Goal: Task Accomplishment & Management: Manage account settings

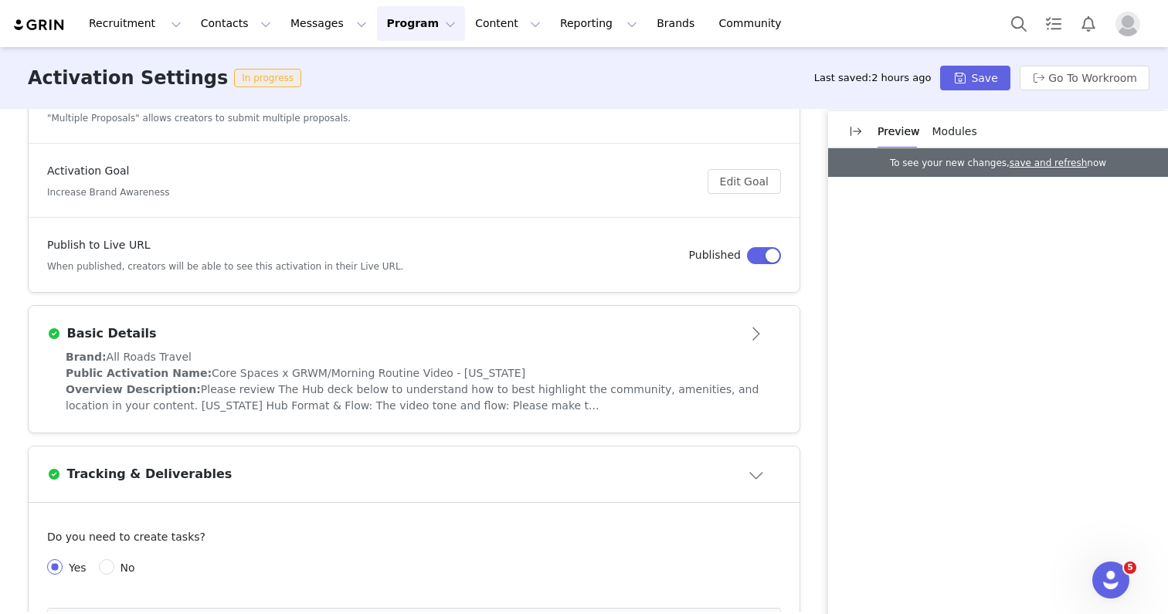
scroll to position [201, 0]
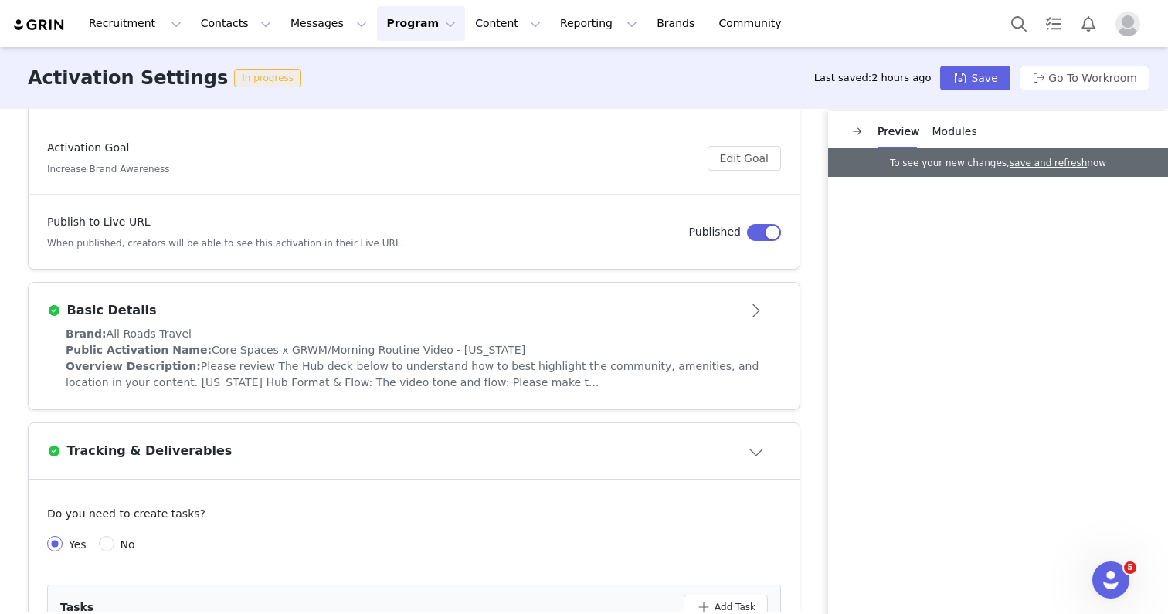
click at [389, 345] on span "Core Spaces x GRWM/Morning Routine Video - [US_STATE]" at bounding box center [369, 350] width 314 height 12
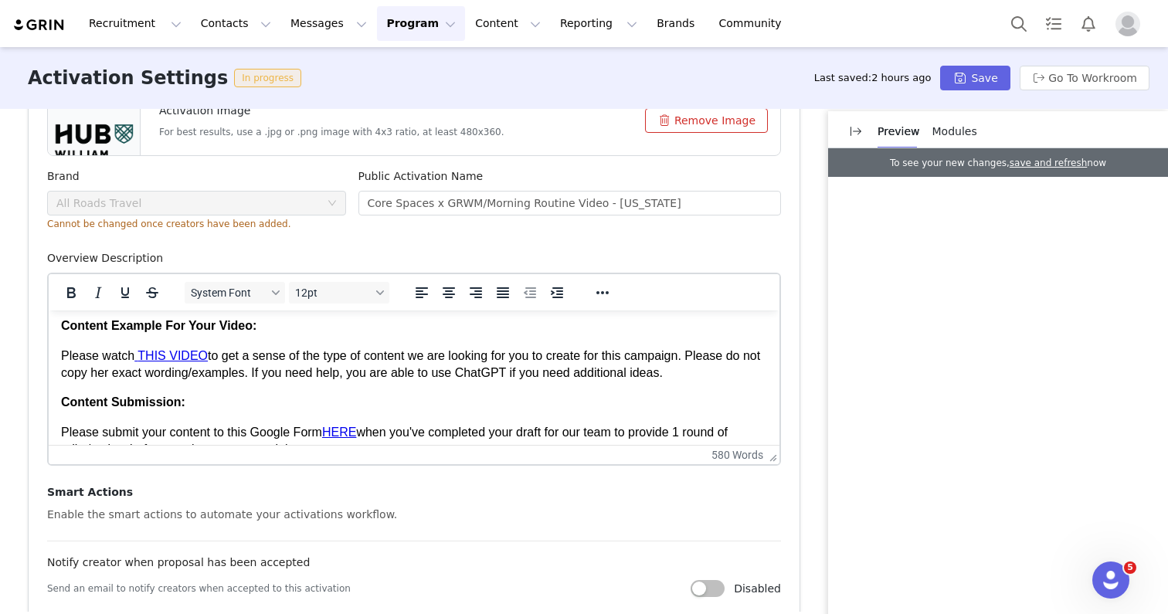
scroll to position [1009, 0]
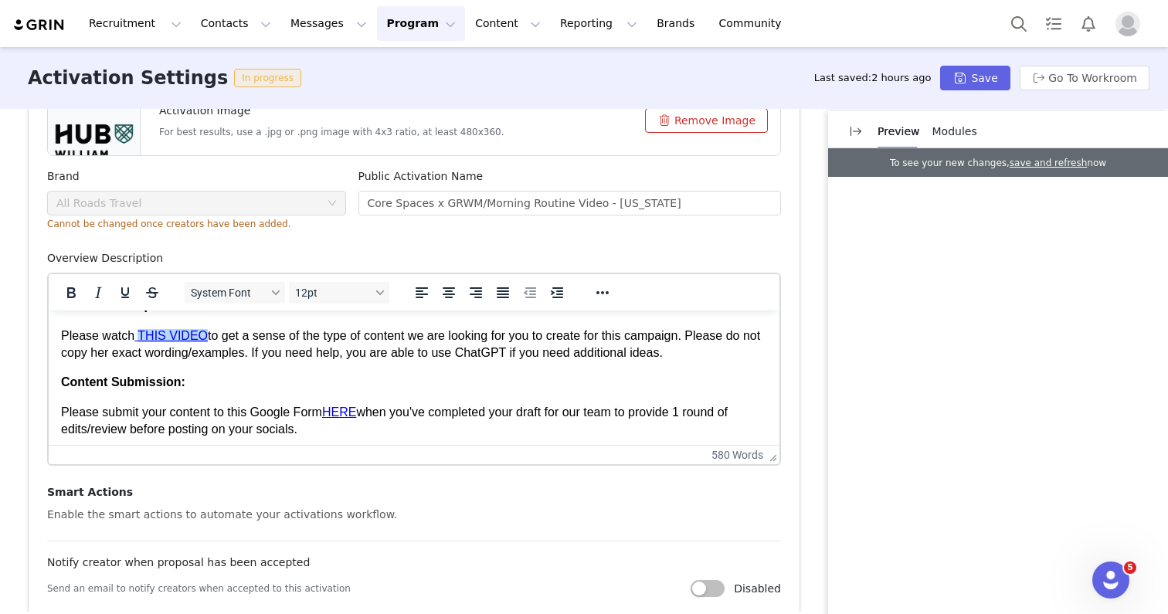
click at [173, 342] on link "THIS VIDEO" at bounding box center [172, 335] width 70 height 13
click at [179, 342] on link "THIS VIDEO" at bounding box center [172, 335] width 70 height 13
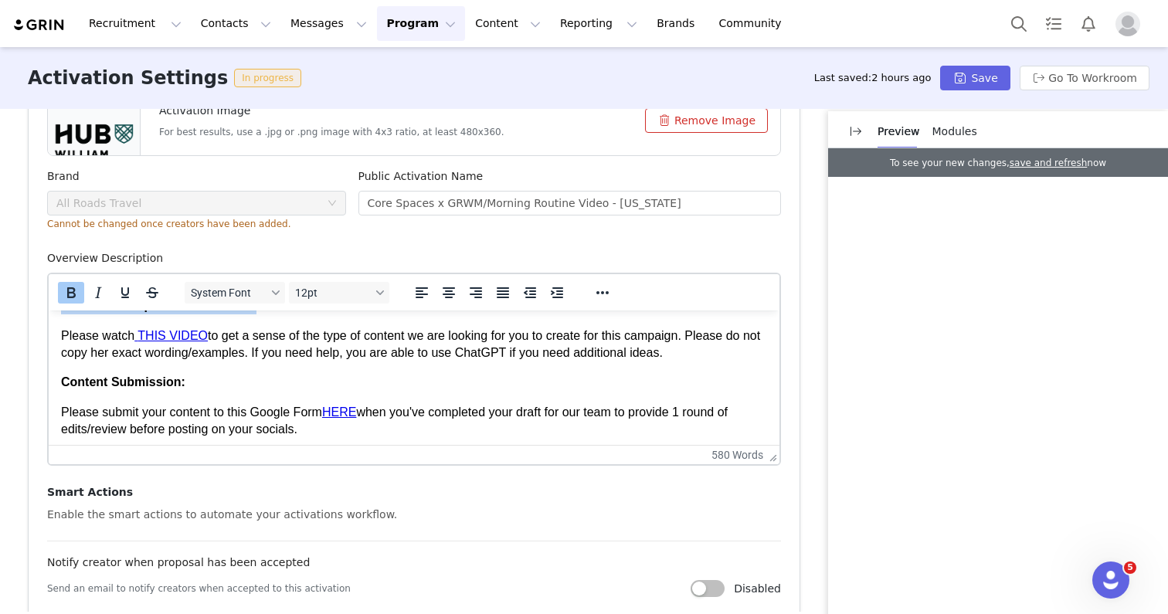
click at [179, 342] on link "THIS VIDEO" at bounding box center [172, 335] width 70 height 13
click at [392, 23] on button "Program Program" at bounding box center [421, 23] width 88 height 35
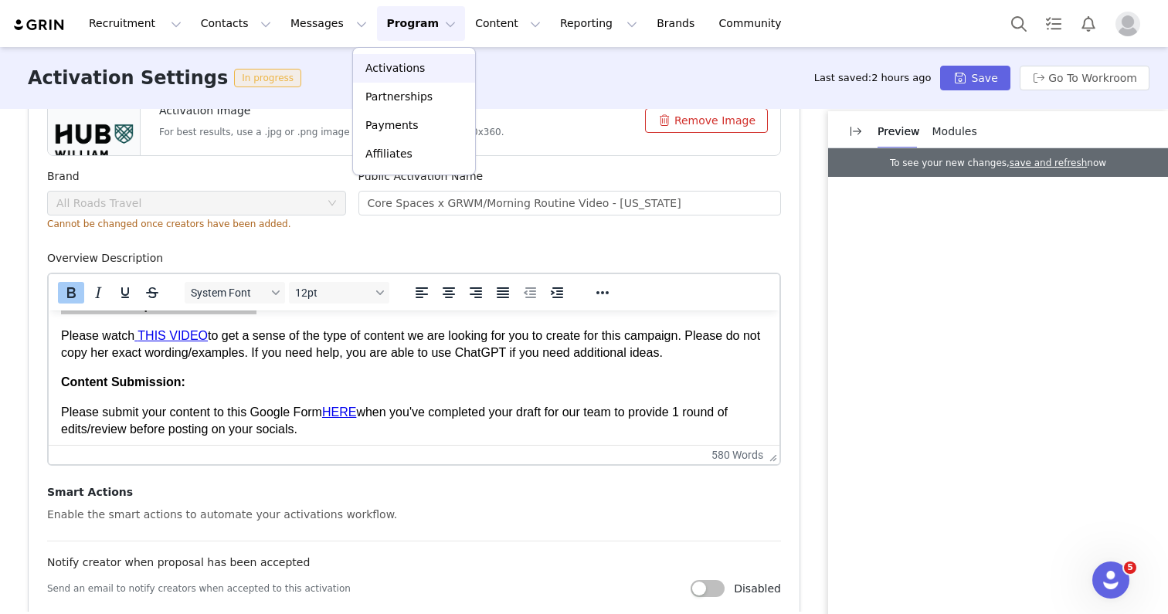
click at [392, 69] on p "Activations" at bounding box center [394, 68] width 59 height 16
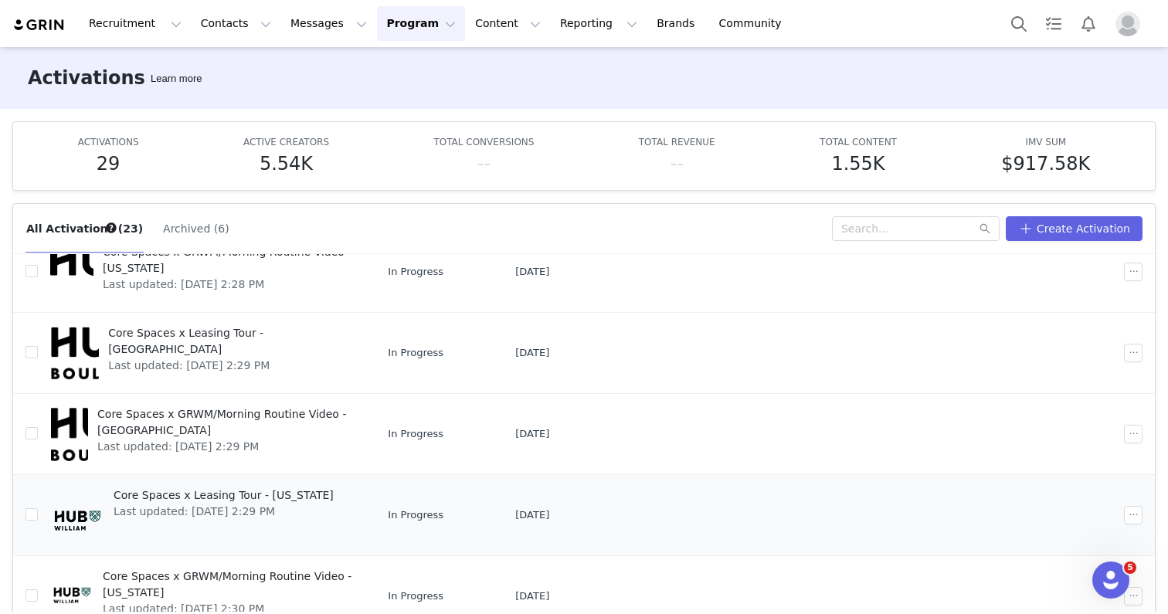
scroll to position [81, 0]
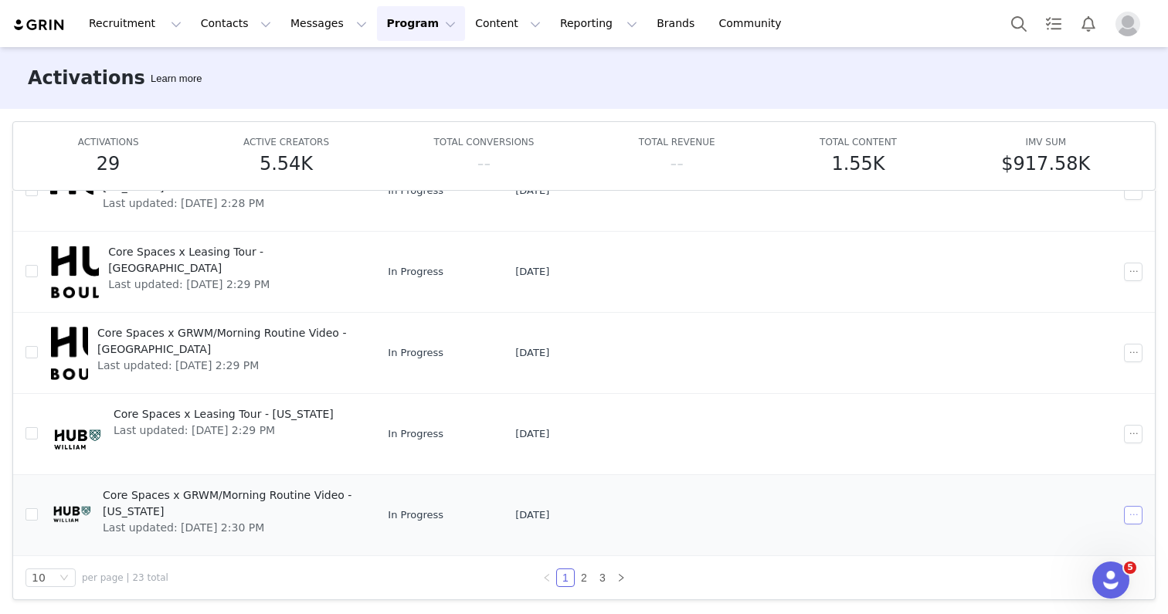
click at [1134, 521] on button "button" at bounding box center [1133, 515] width 19 height 19
click at [344, 501] on span "Core Spaces x GRWM/Morning Routine Video - [US_STATE]" at bounding box center [228, 503] width 251 height 32
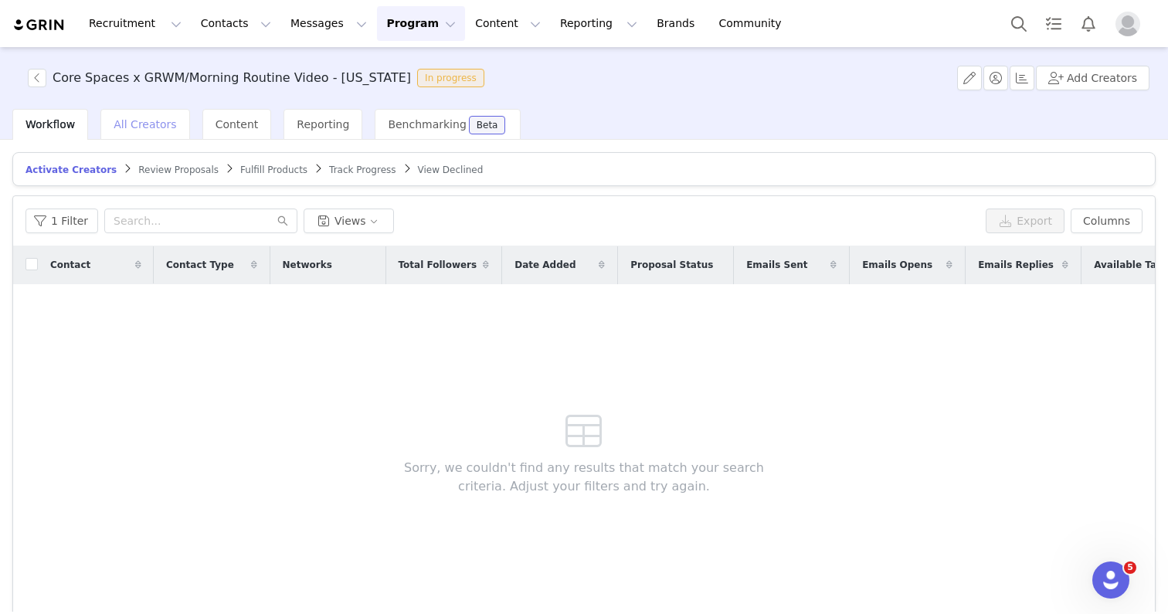
click at [148, 124] on span "All Creators" at bounding box center [145, 124] width 63 height 12
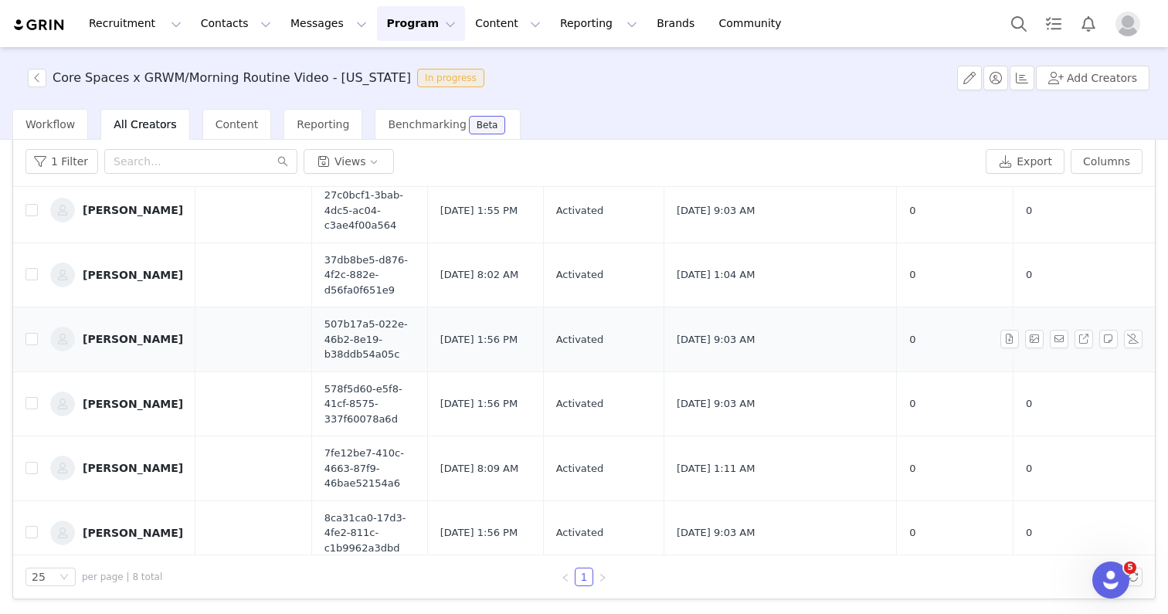
scroll to position [64, 0]
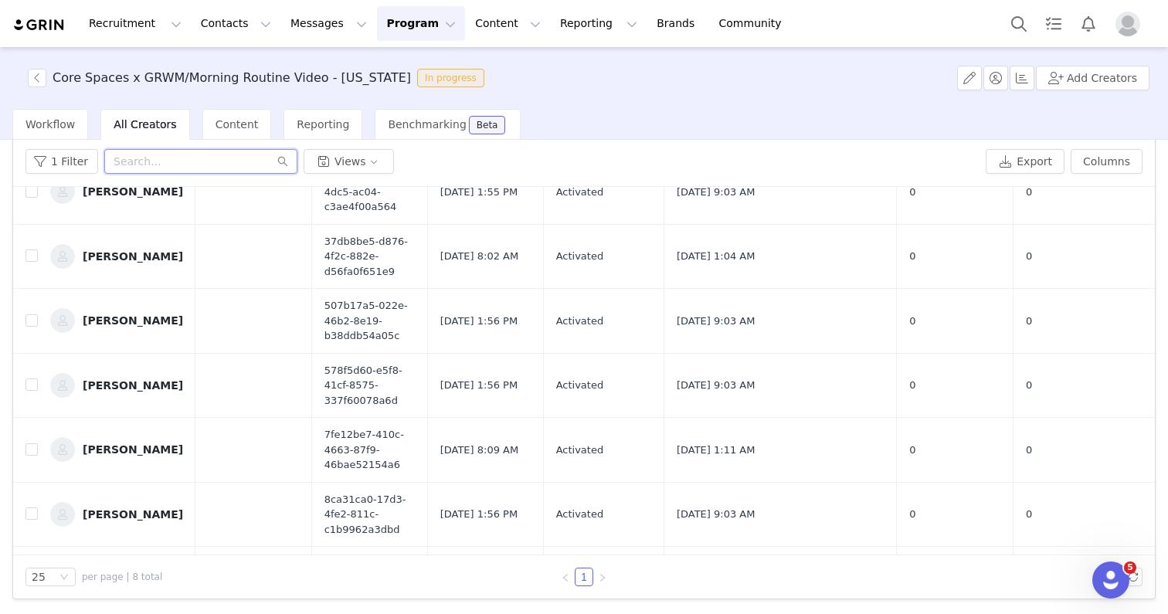
click at [173, 161] on input "text" at bounding box center [200, 161] width 193 height 25
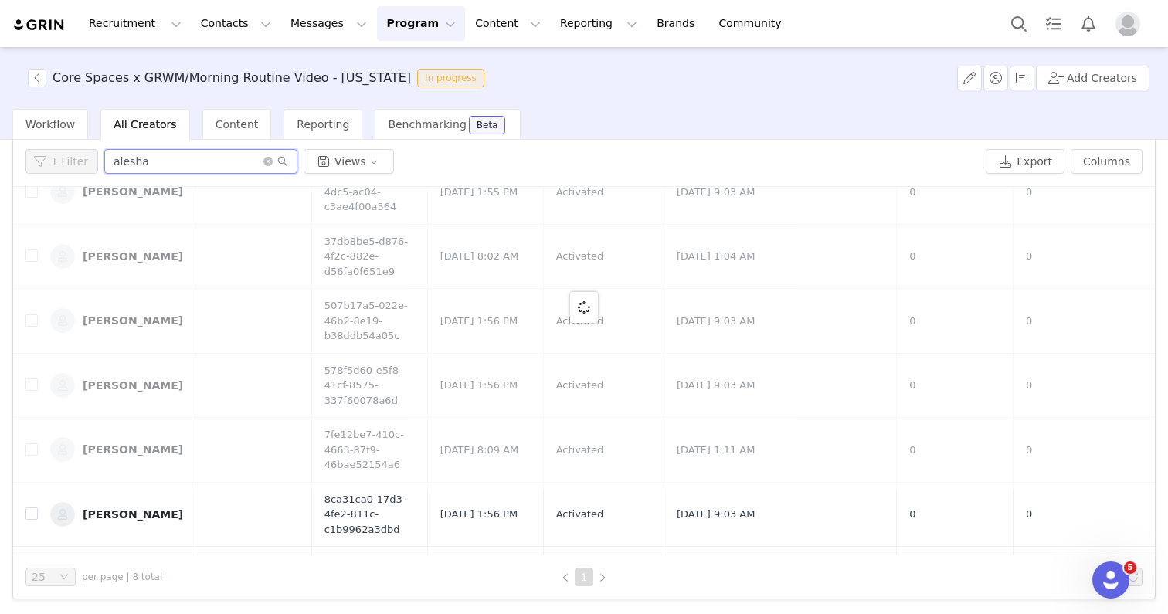
scroll to position [0, 0]
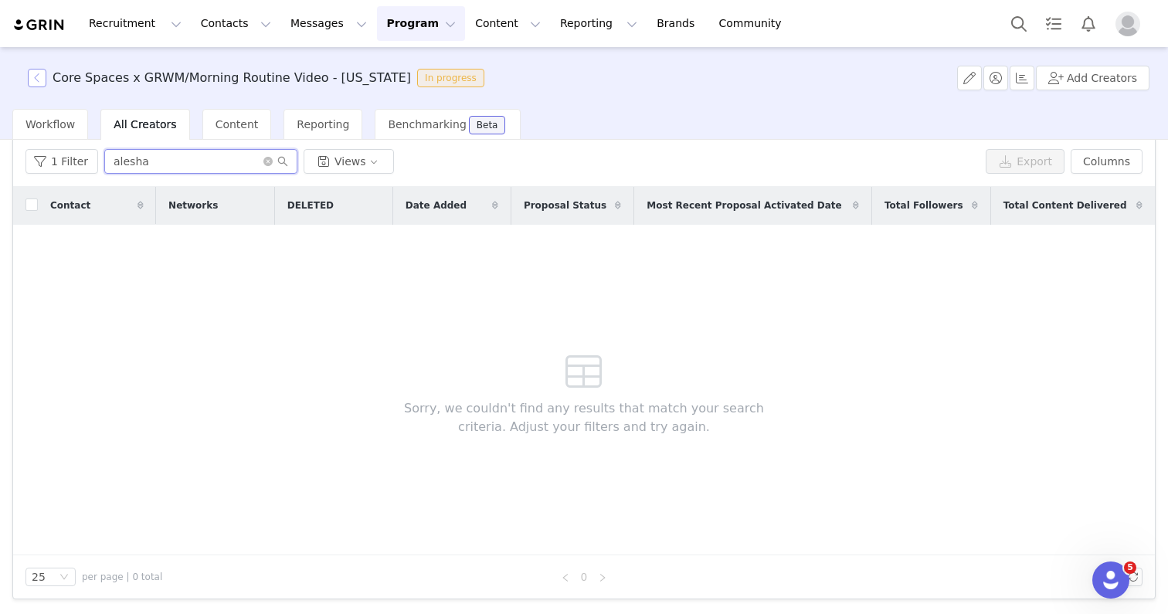
type input "alesha"
click at [34, 82] on button "button" at bounding box center [37, 78] width 19 height 19
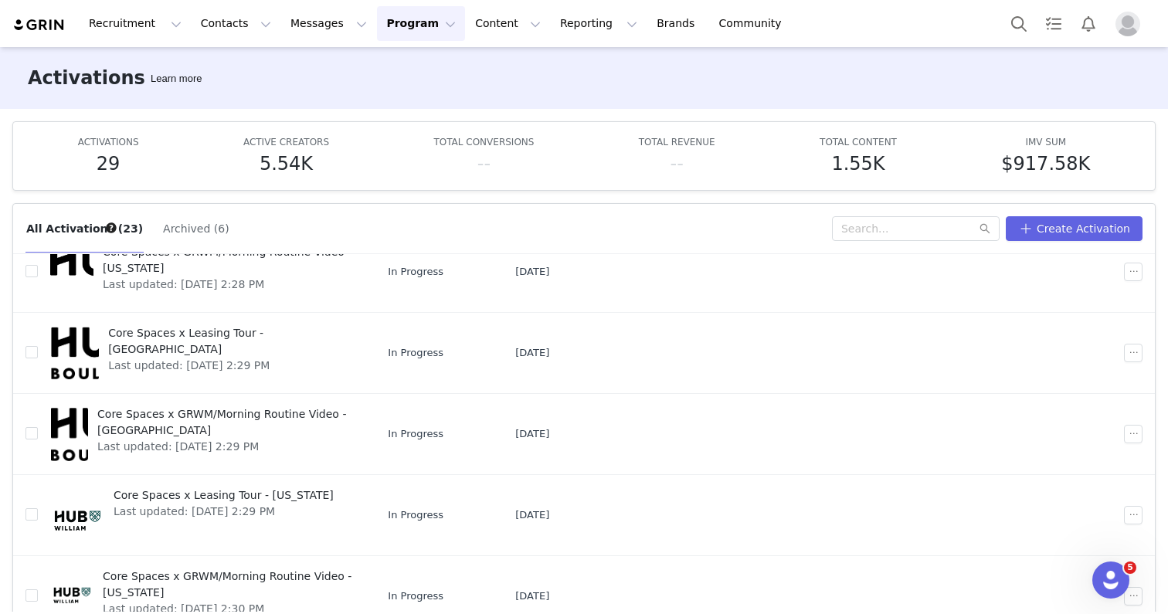
scroll to position [81, 0]
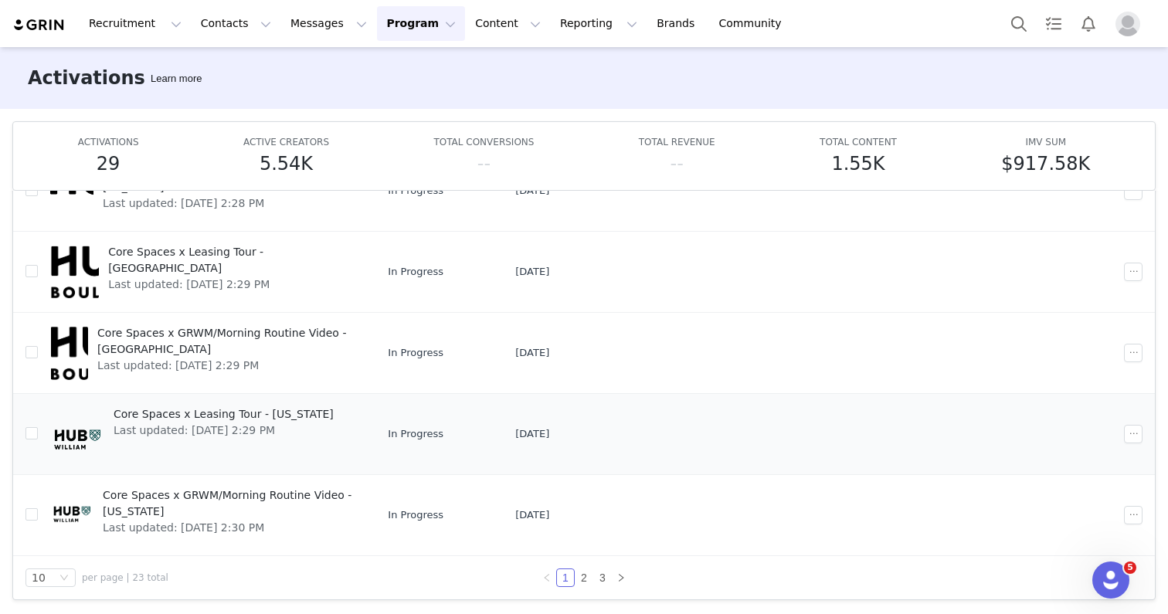
click at [911, 437] on td at bounding box center [823, 433] width 184 height 81
click at [195, 413] on span "Core Spaces x Leasing Tour - [US_STATE]" at bounding box center [224, 414] width 220 height 16
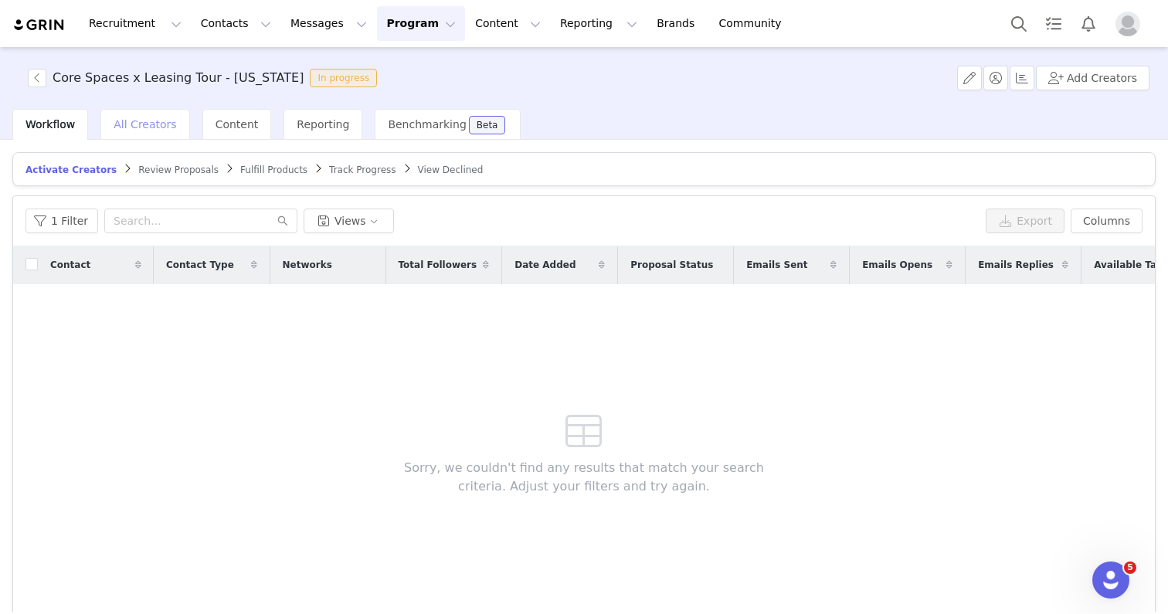
click at [158, 118] on span "All Creators" at bounding box center [145, 124] width 63 height 12
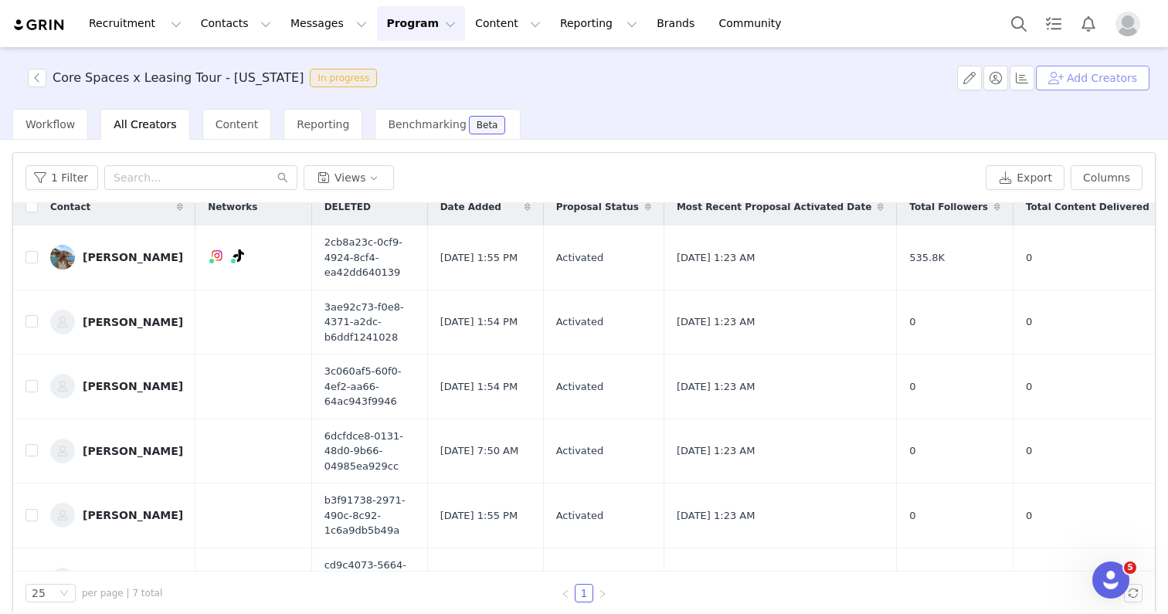
click at [1100, 82] on button "Add Creators" at bounding box center [1093, 78] width 114 height 25
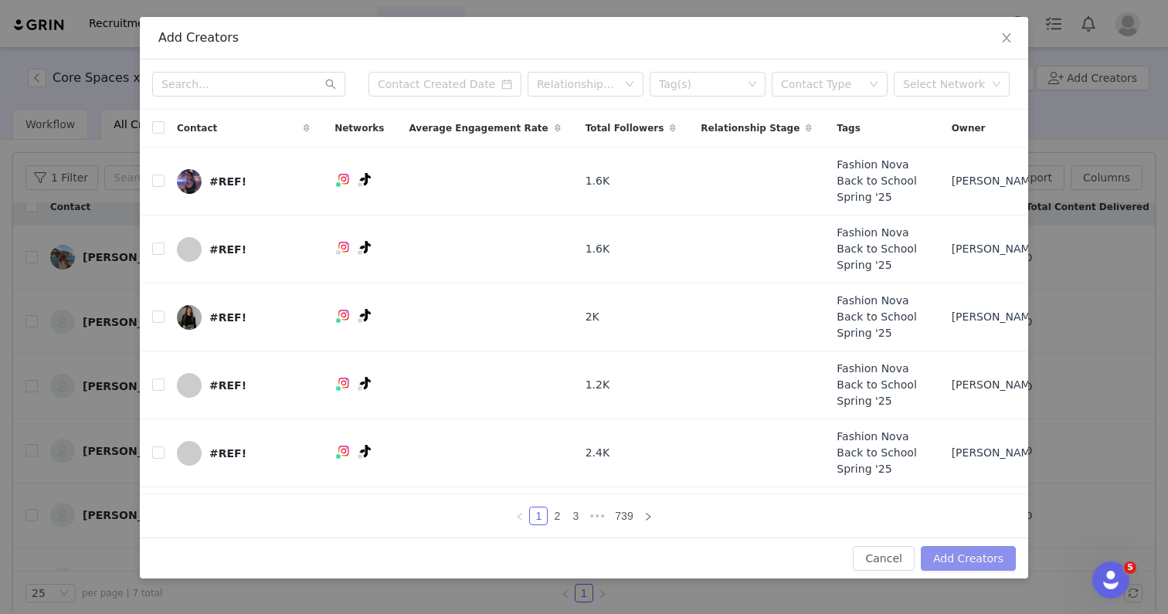
click at [965, 565] on button "Add Creators" at bounding box center [968, 558] width 95 height 25
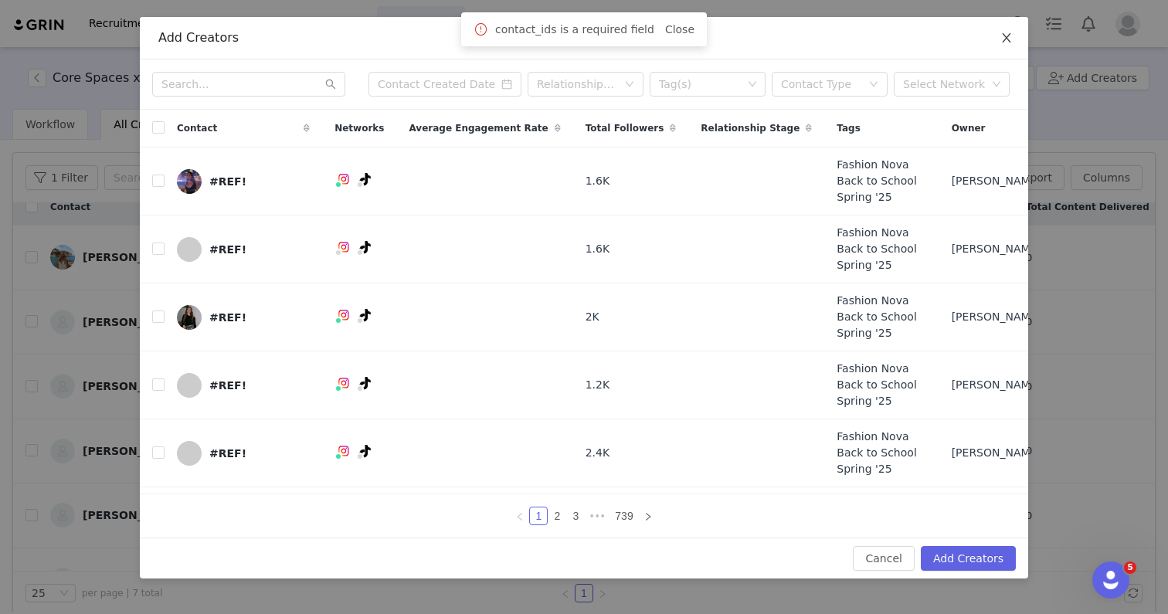
click at [1012, 39] on icon "icon: close" at bounding box center [1006, 38] width 12 height 12
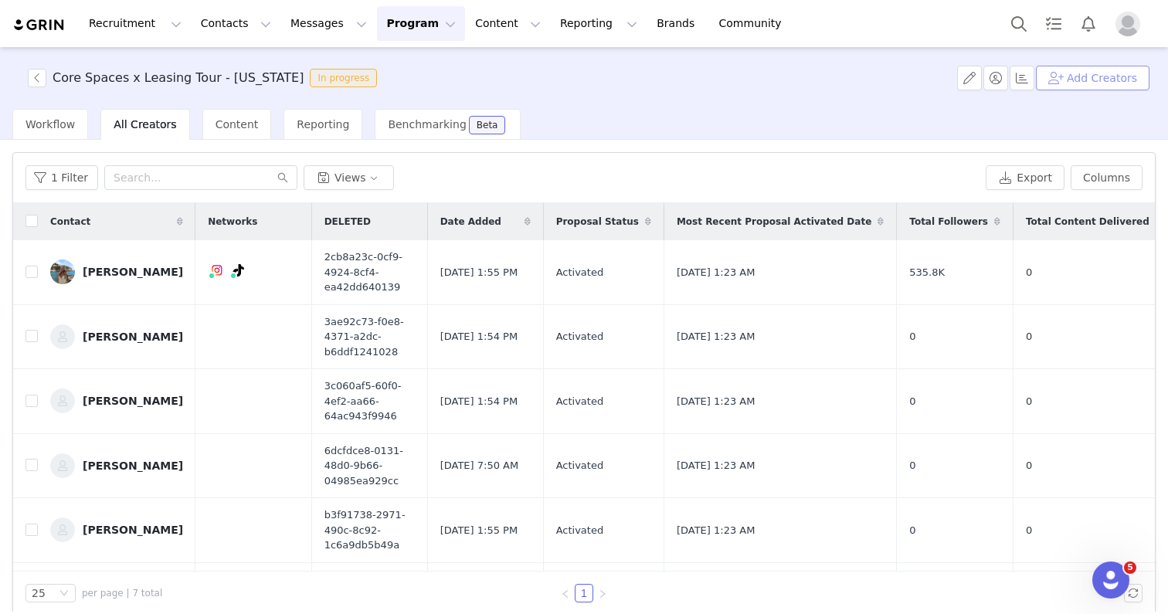
click at [1084, 82] on button "Add Creators" at bounding box center [1093, 78] width 114 height 25
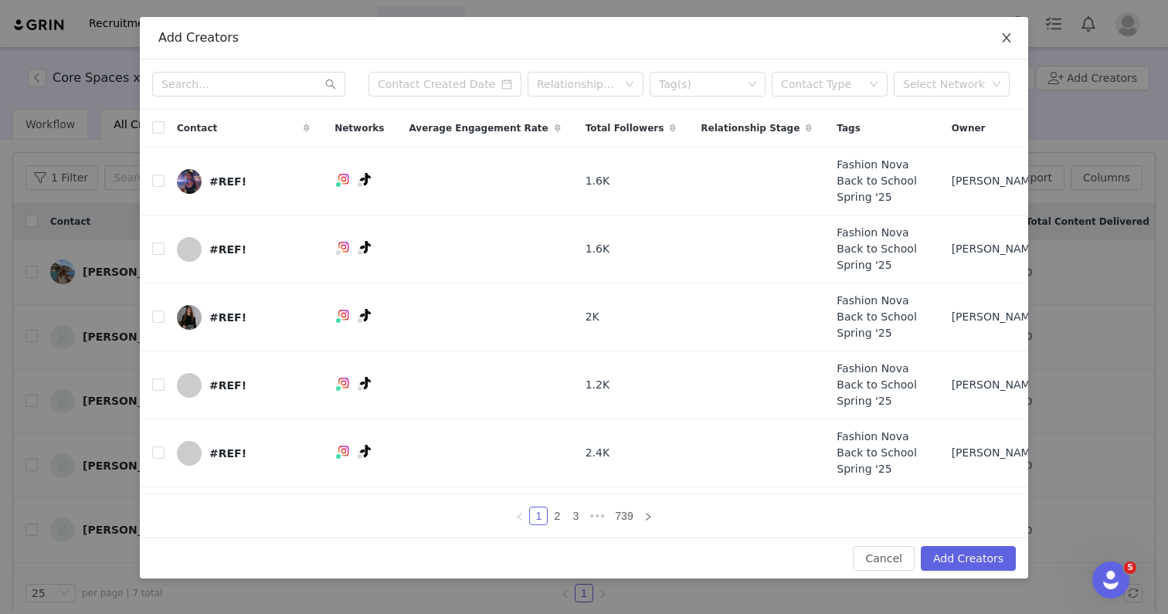
click at [1010, 38] on icon "icon: close" at bounding box center [1006, 38] width 12 height 12
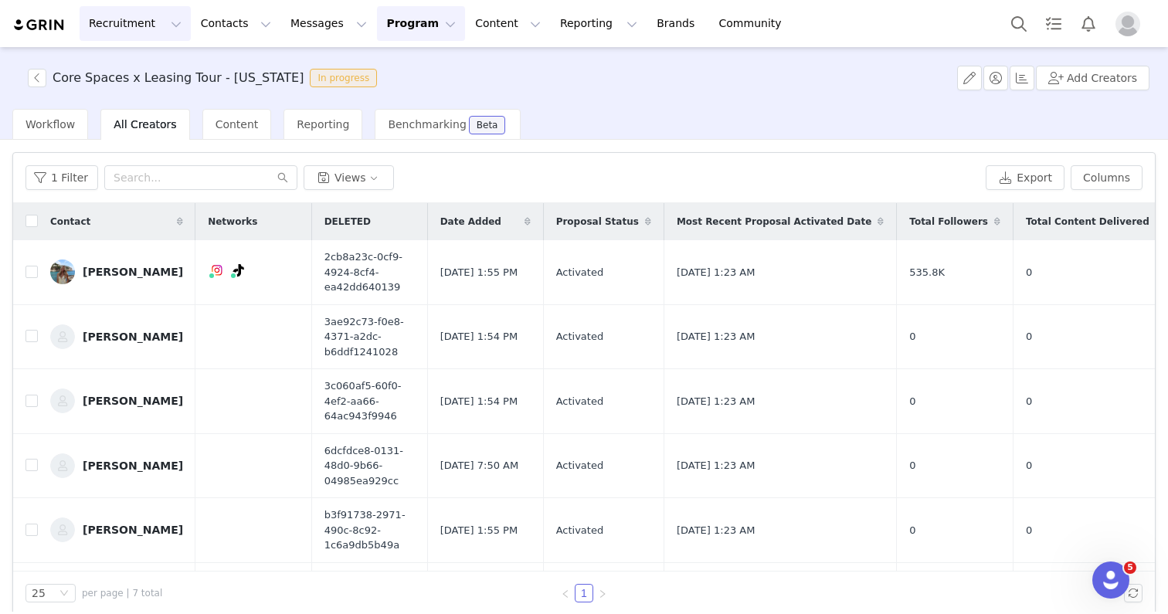
click at [142, 20] on button "Recruitment Recruitment" at bounding box center [135, 23] width 111 height 35
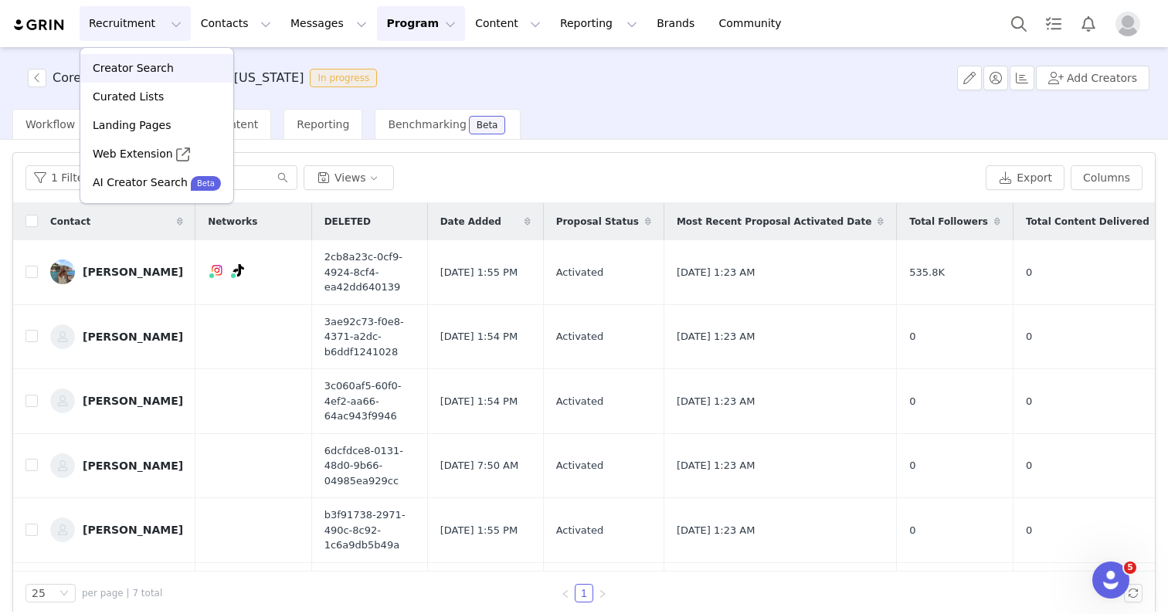
click at [170, 63] on div "Creator Search" at bounding box center [157, 68] width 134 height 16
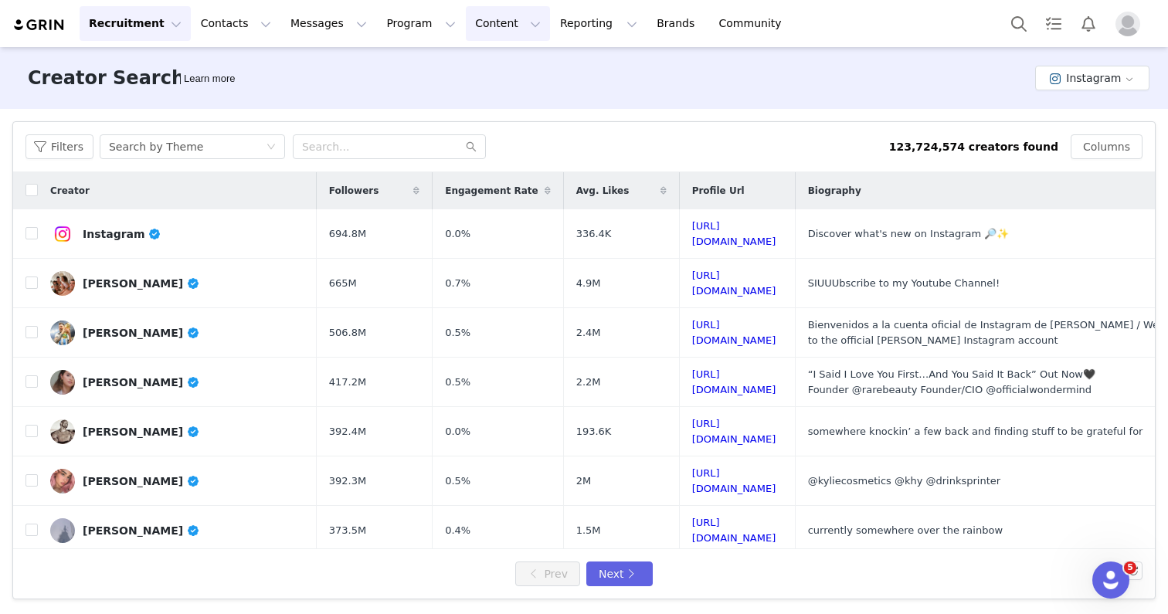
click at [483, 25] on button "Content Content" at bounding box center [508, 23] width 84 height 35
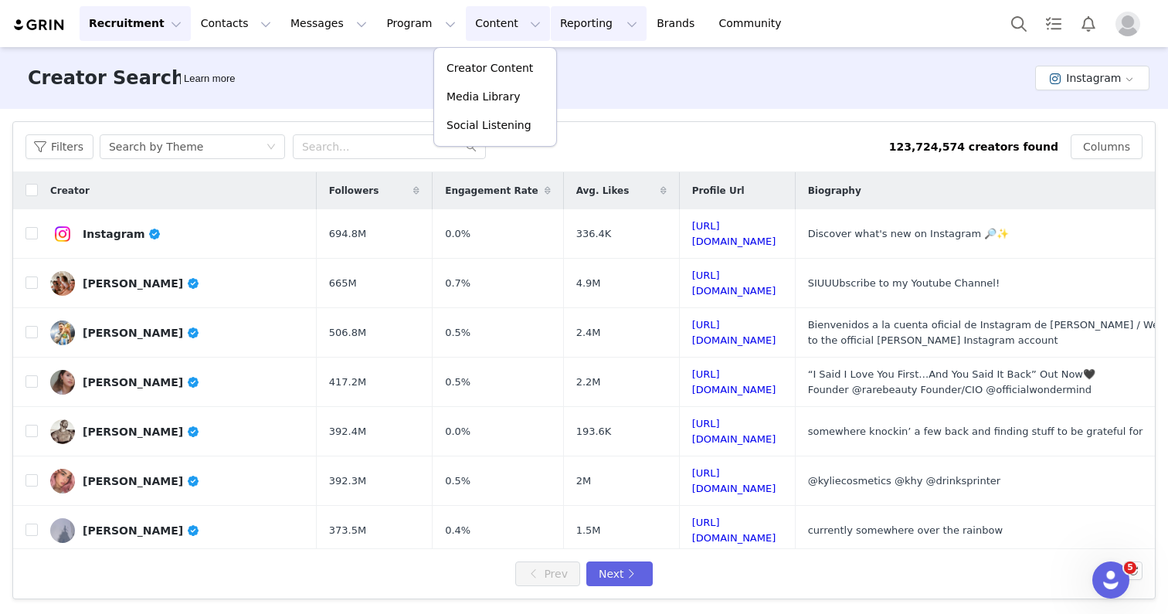
click at [551, 25] on button "Reporting Reporting" at bounding box center [599, 23] width 96 height 35
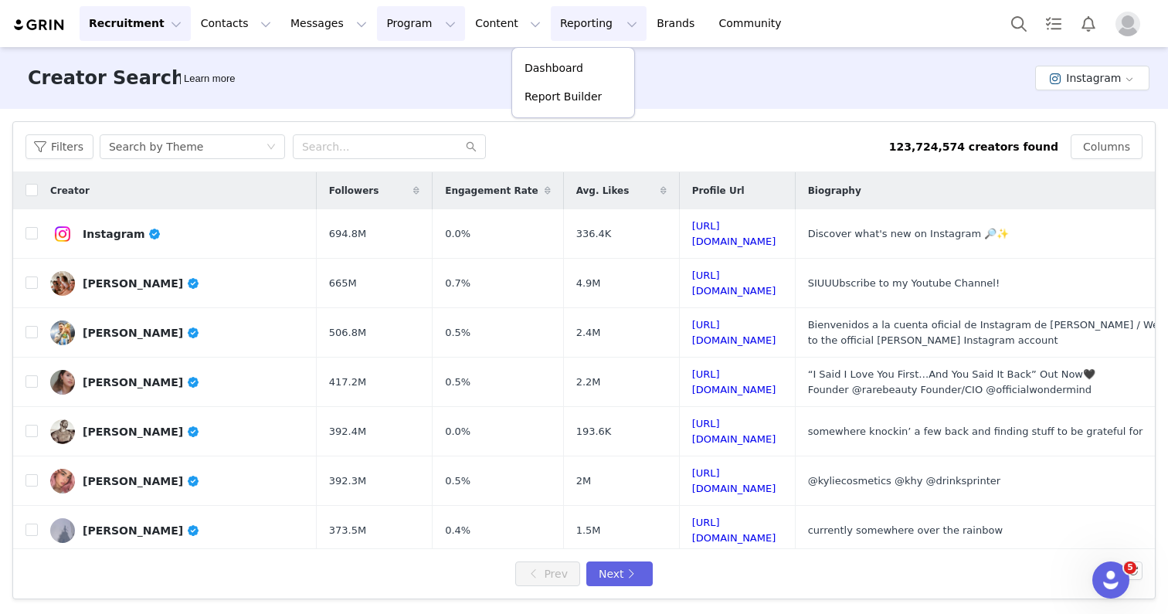
click at [386, 20] on button "Program Program" at bounding box center [421, 23] width 88 height 35
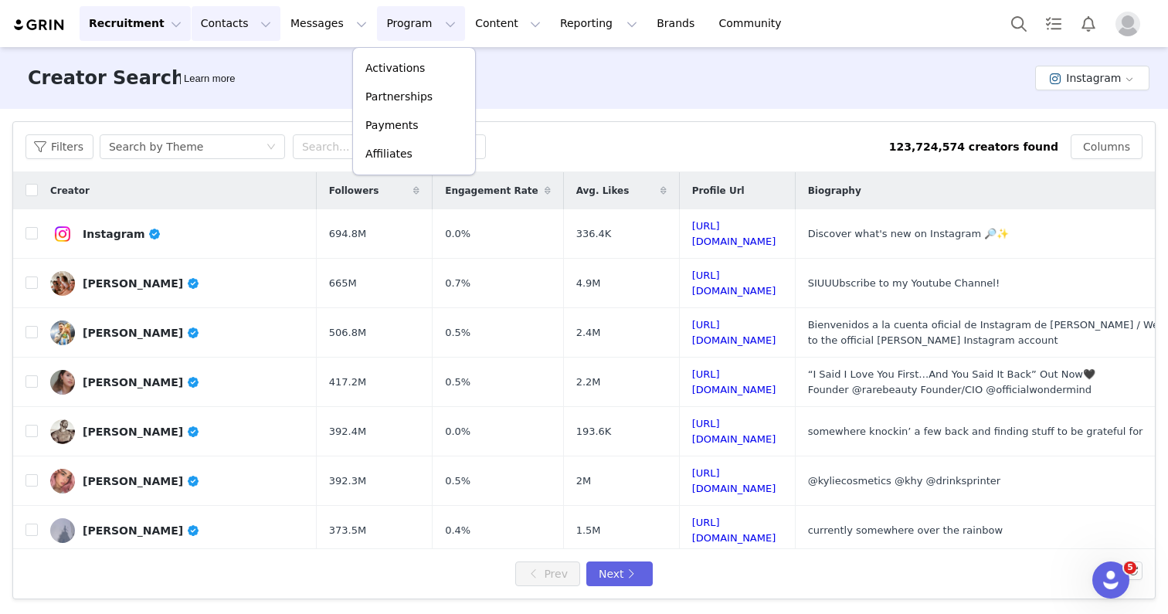
click at [228, 30] on button "Contacts Contacts" at bounding box center [236, 23] width 89 height 35
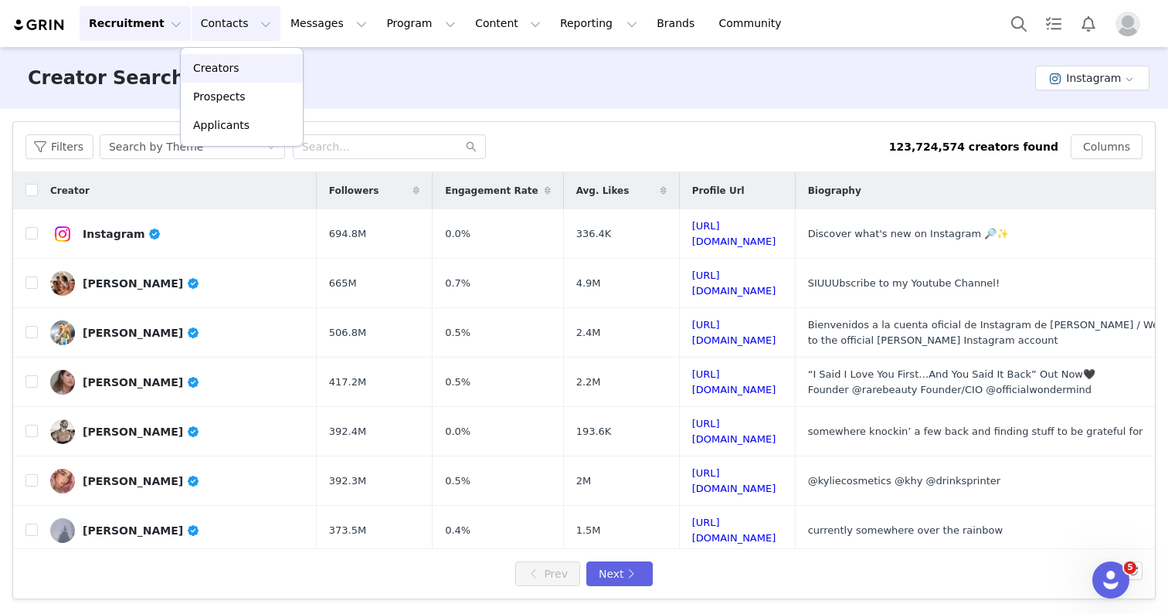
click at [229, 67] on p "Creators" at bounding box center [216, 68] width 46 height 16
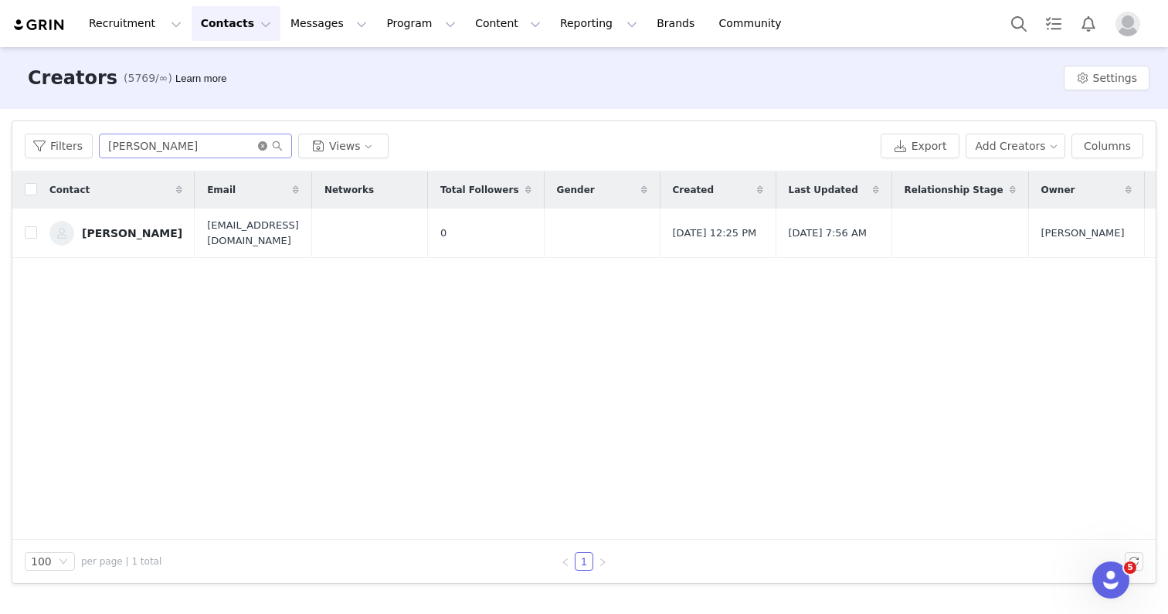
click at [259, 145] on icon "icon: close-circle" at bounding box center [262, 145] width 9 height 9
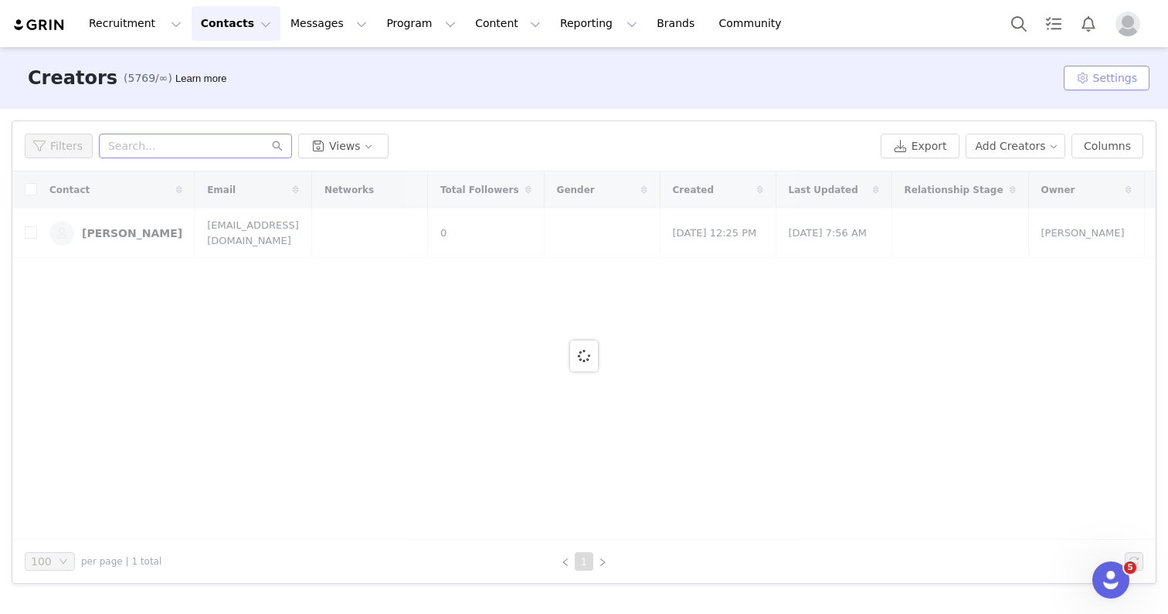
click at [1135, 70] on button "Settings" at bounding box center [1107, 78] width 86 height 25
click at [981, 56] on div "Creators (5769/∞) Learn more Settings" at bounding box center [584, 78] width 1168 height 62
click at [1006, 144] on button "Add Creators" at bounding box center [1016, 146] width 100 height 25
click at [1004, 178] on span "Add a Creator" at bounding box center [1018, 176] width 75 height 17
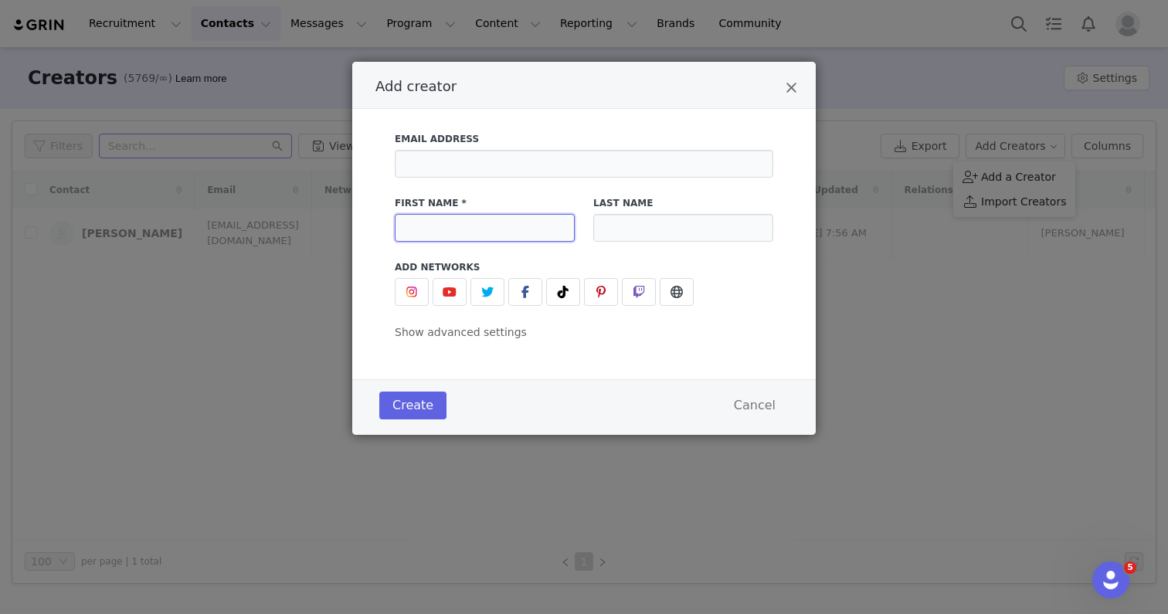
click at [484, 235] on input "Add creator" at bounding box center [485, 228] width 180 height 28
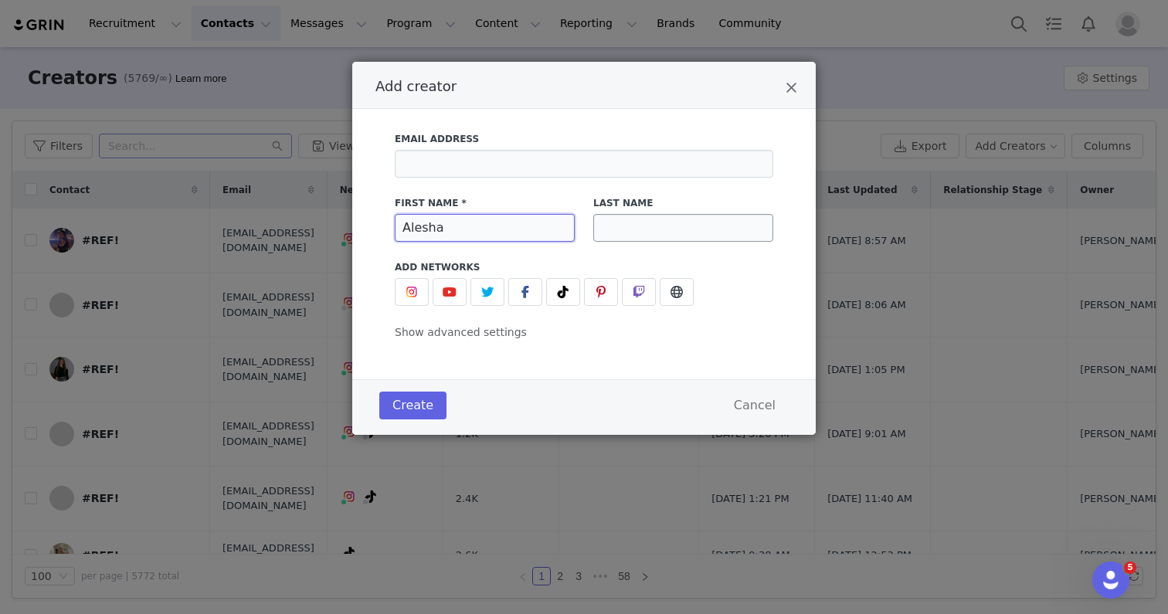
type input "Alesha"
click at [670, 232] on input "Add creator" at bounding box center [683, 228] width 180 height 28
click at [581, 171] on input "Add creator" at bounding box center [584, 164] width 378 height 28
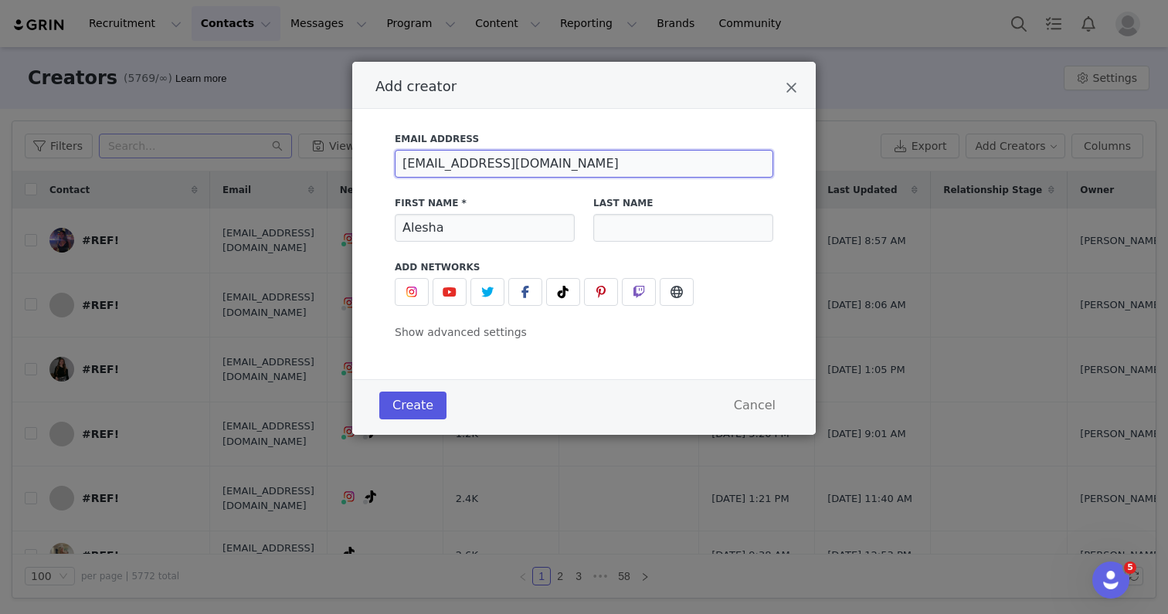
type input "[EMAIL_ADDRESS][DOMAIN_NAME]"
drag, startPoint x: 401, startPoint y: 406, endPoint x: 650, endPoint y: 226, distance: 307.6
click at [650, 226] on div "Add creator Email Address [PERSON_NAME][EMAIL_ADDRESS][DOMAIN_NAME] First Name …" at bounding box center [583, 248] width 463 height 373
click at [403, 406] on button "Create" at bounding box center [412, 406] width 67 height 28
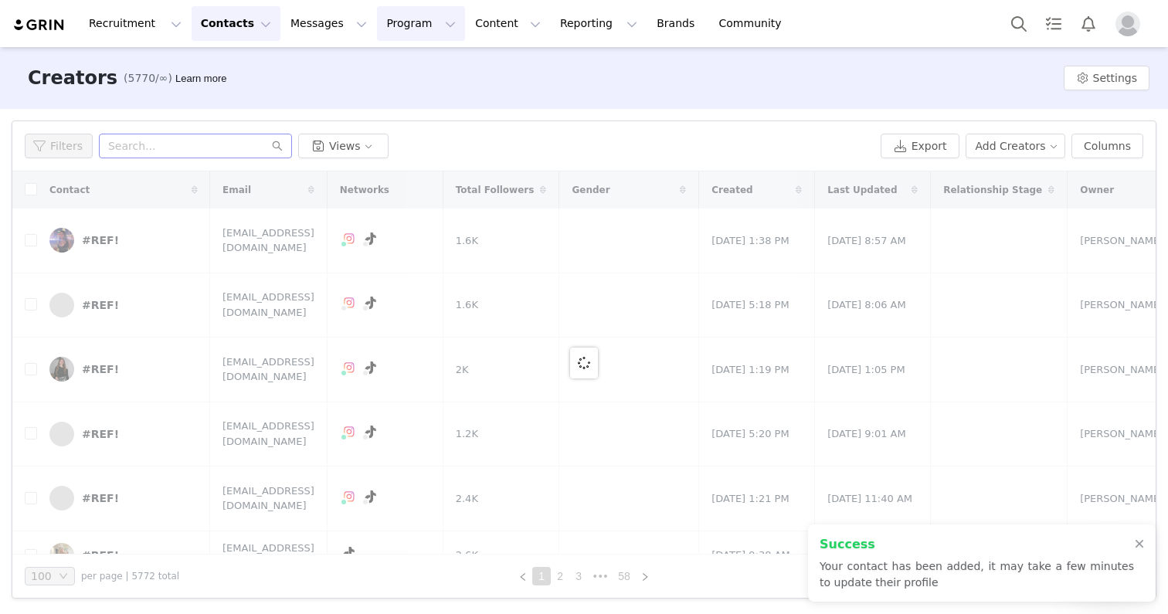
click at [404, 34] on button "Program Program" at bounding box center [421, 23] width 88 height 35
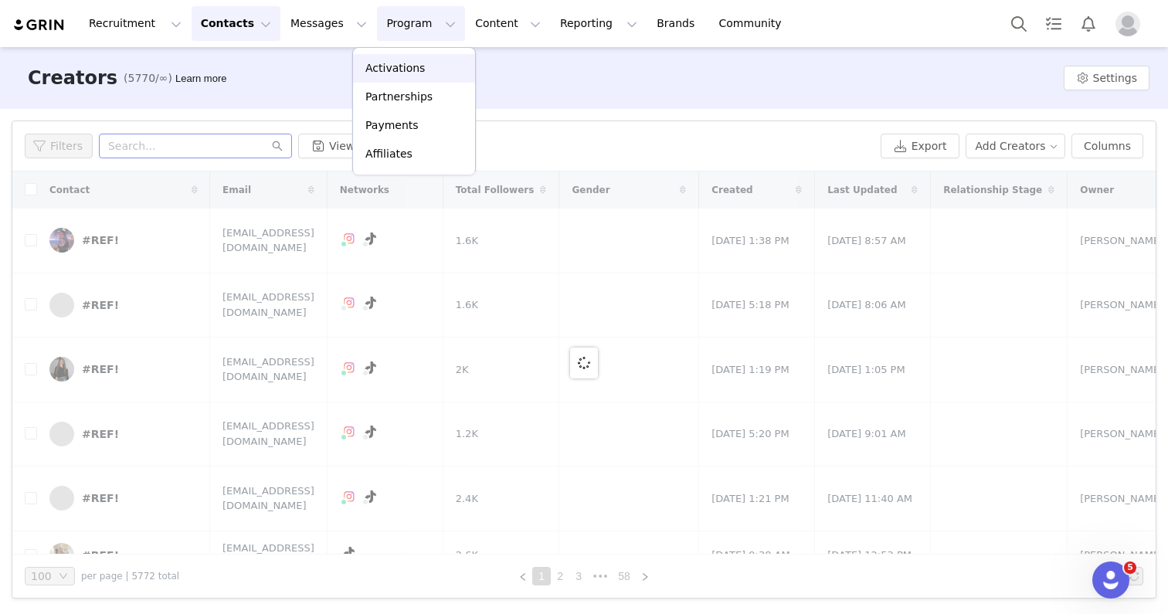
click at [402, 75] on p "Activations" at bounding box center [394, 68] width 59 height 16
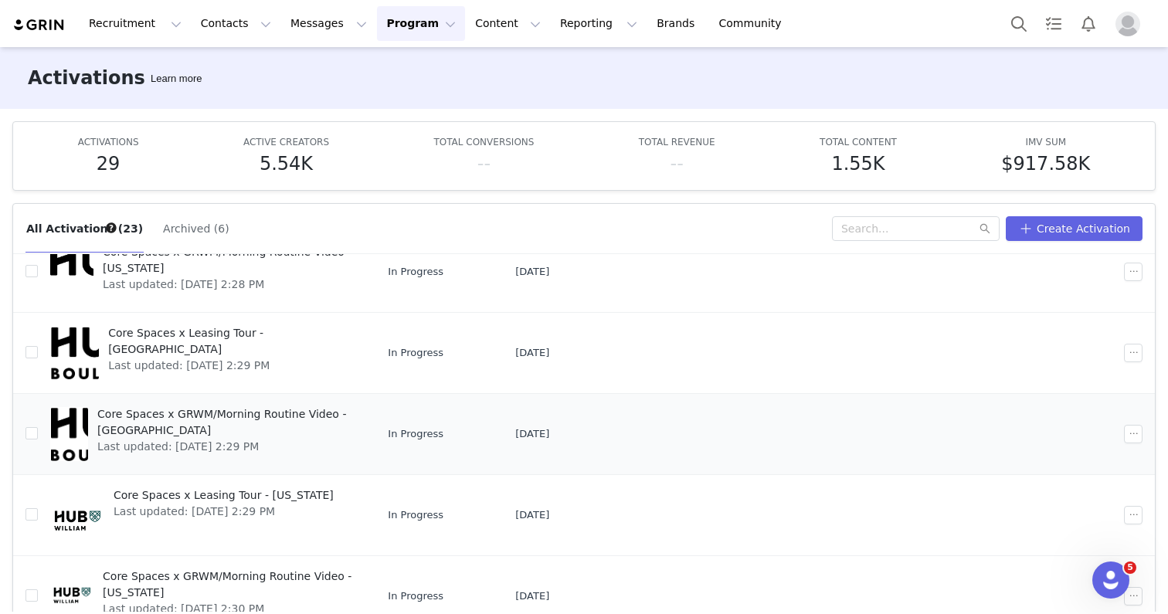
scroll to position [1, 0]
click at [1134, 511] on button "button" at bounding box center [1133, 514] width 19 height 19
click at [1098, 355] on div "Edit" at bounding box center [1074, 363] width 134 height 17
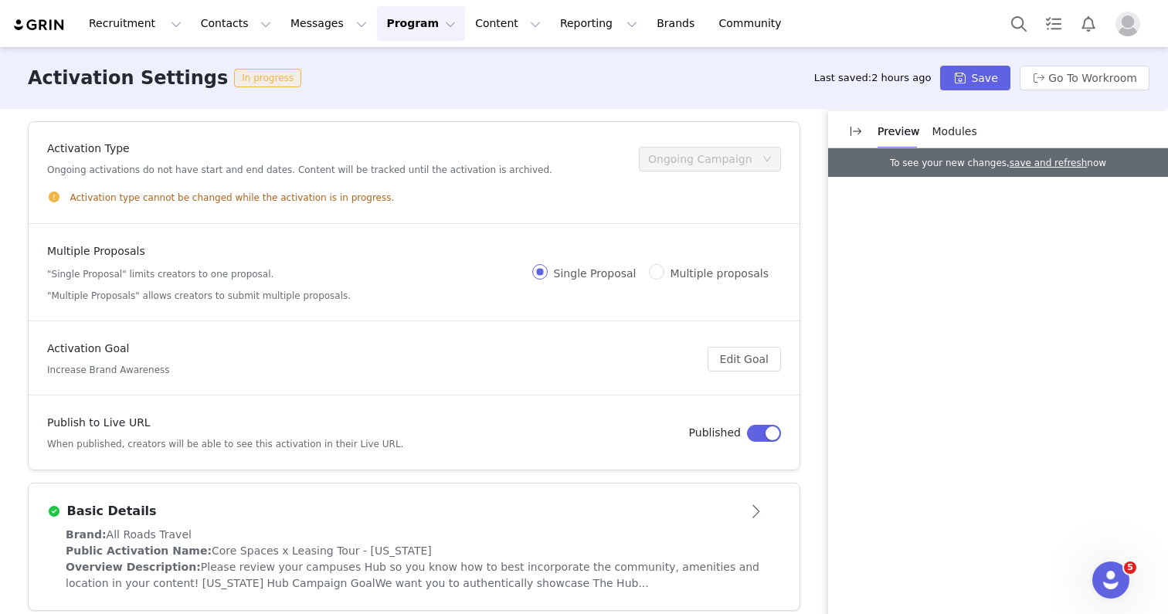
click at [399, 29] on button "Program Program" at bounding box center [421, 23] width 88 height 35
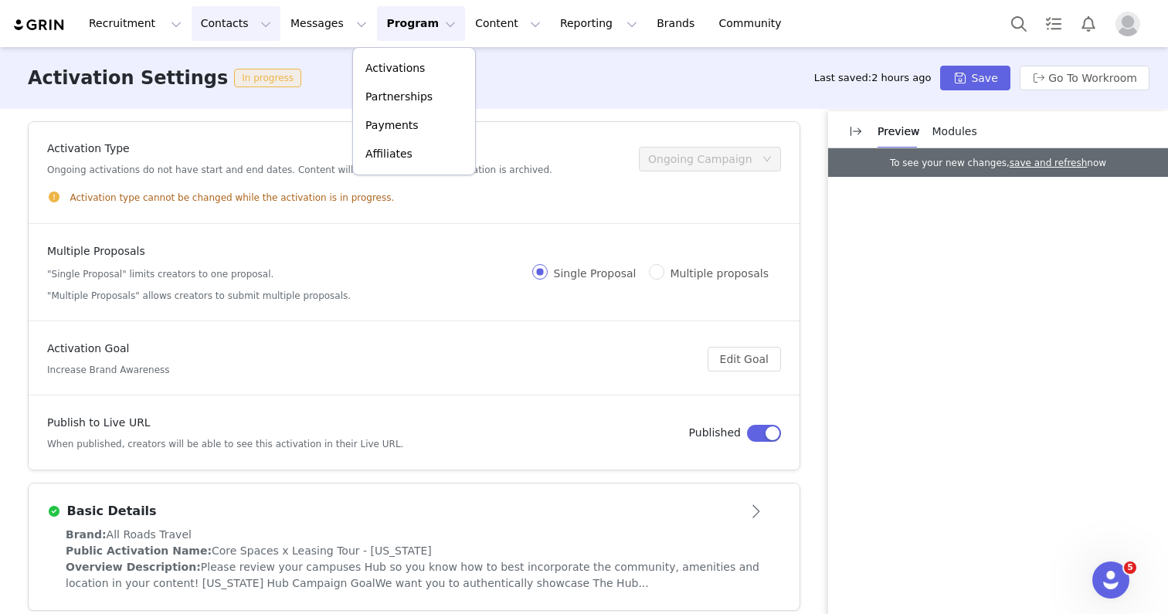
click at [218, 29] on button "Contacts Contacts" at bounding box center [236, 23] width 89 height 35
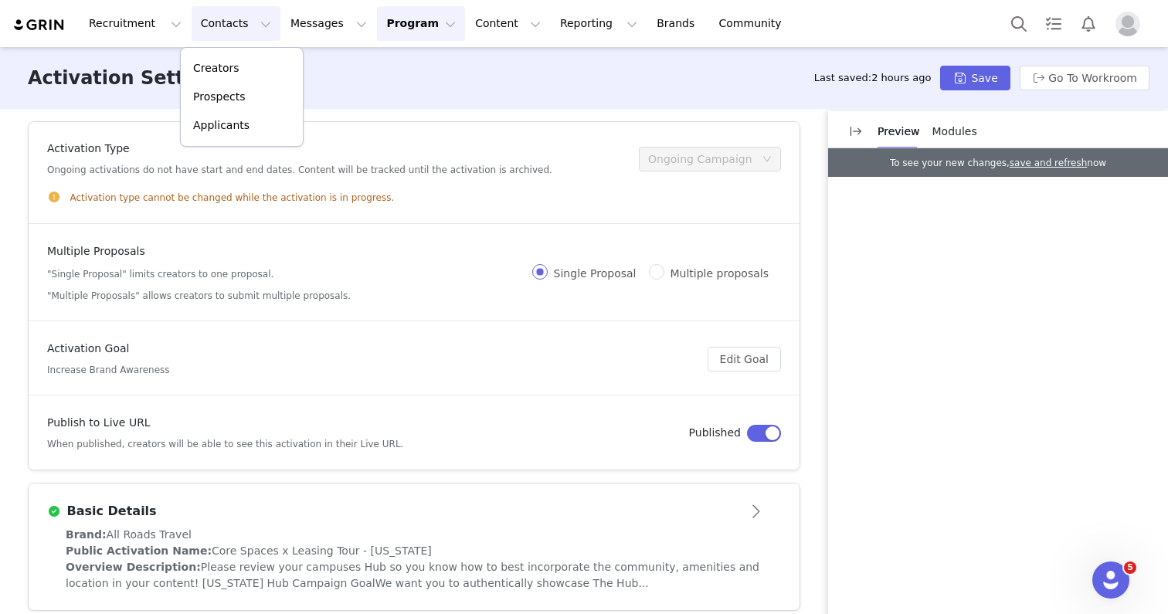
click at [390, 19] on button "Program Program" at bounding box center [421, 23] width 88 height 35
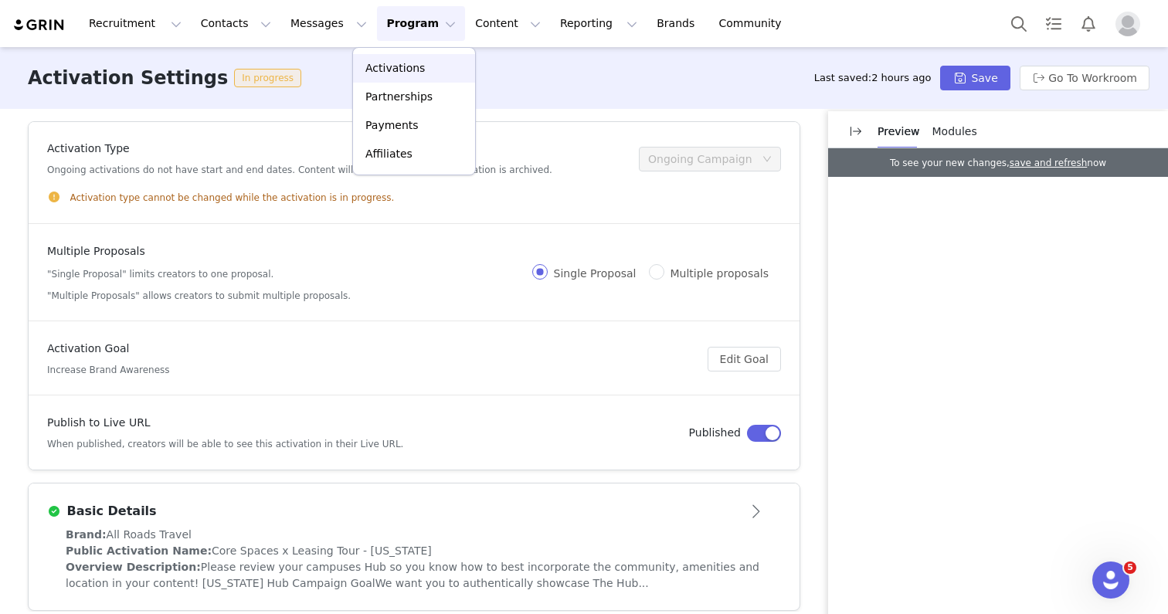
click at [389, 69] on p "Activations" at bounding box center [394, 68] width 59 height 16
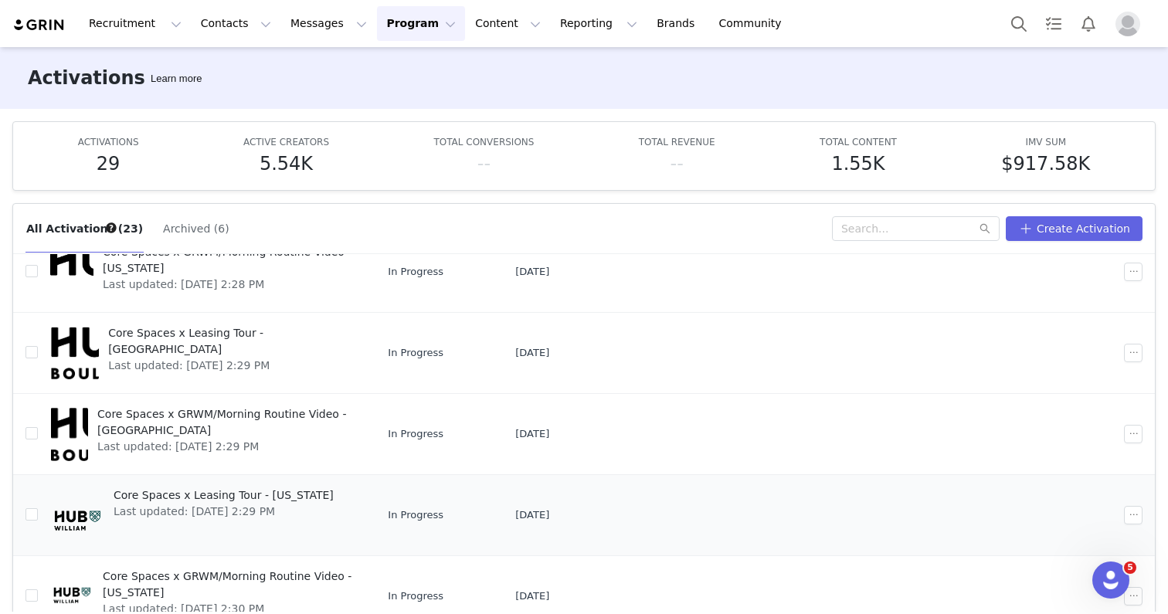
scroll to position [81, 0]
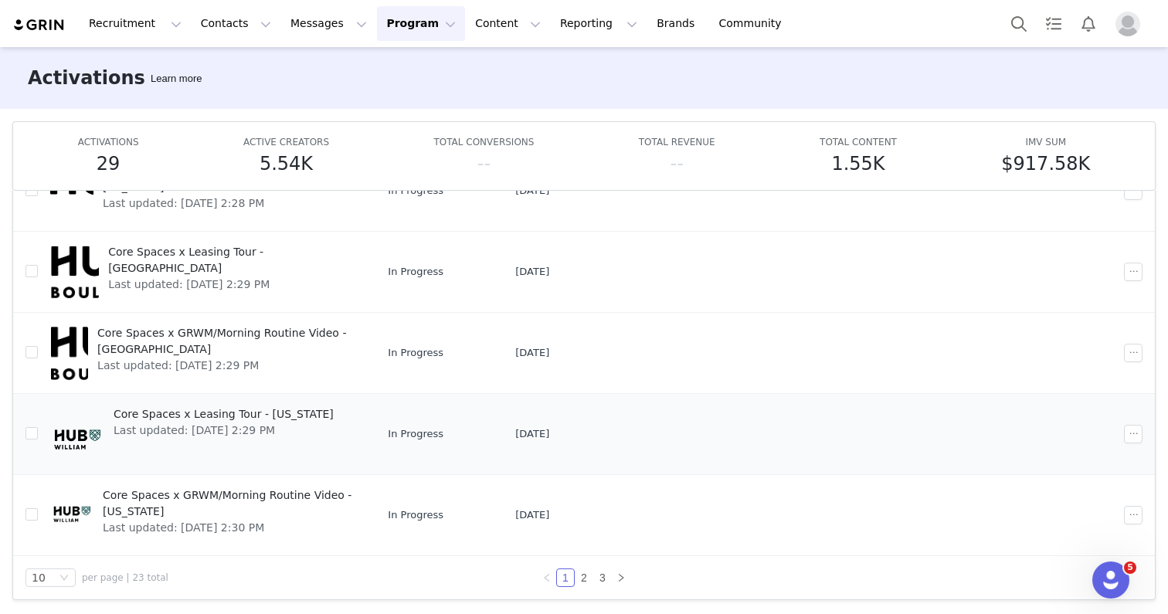
click at [351, 412] on link "Core Spaces x Leasing Tour - [US_STATE] Last updated: [DATE] 2:29 PM" at bounding box center [206, 434] width 313 height 62
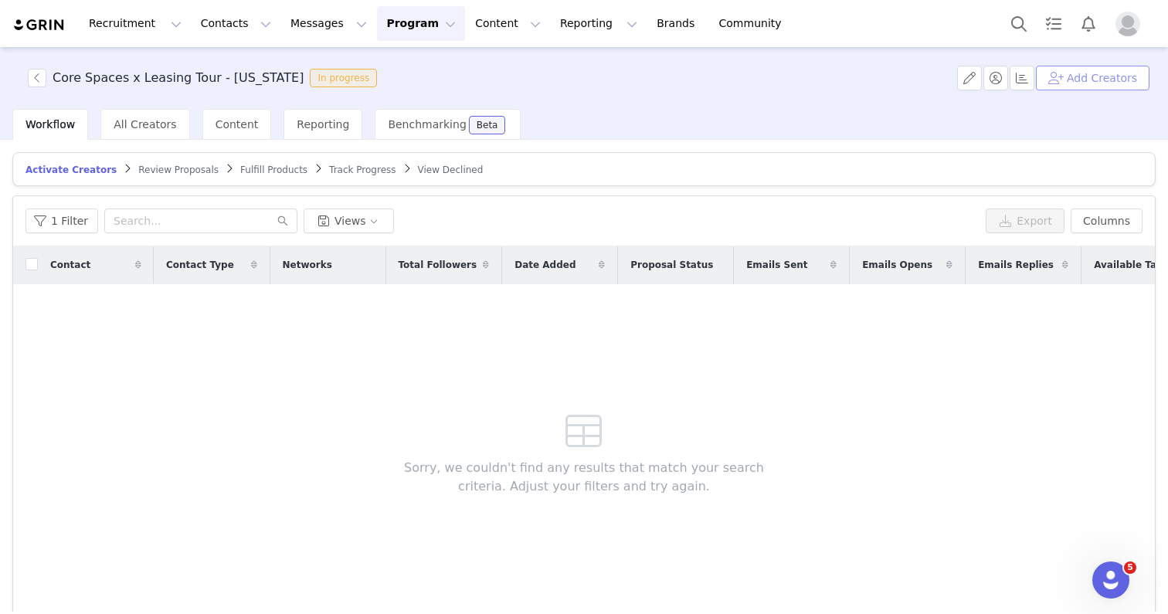
click at [1073, 73] on button "Add Creators" at bounding box center [1093, 78] width 114 height 25
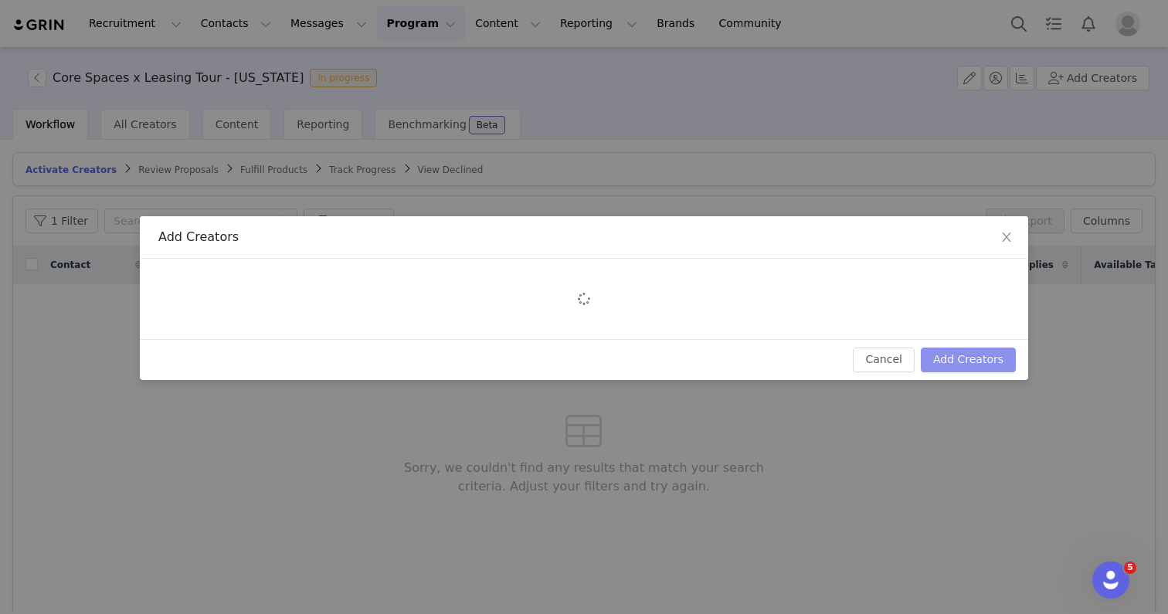
click at [959, 358] on button "Add Creators" at bounding box center [968, 360] width 95 height 25
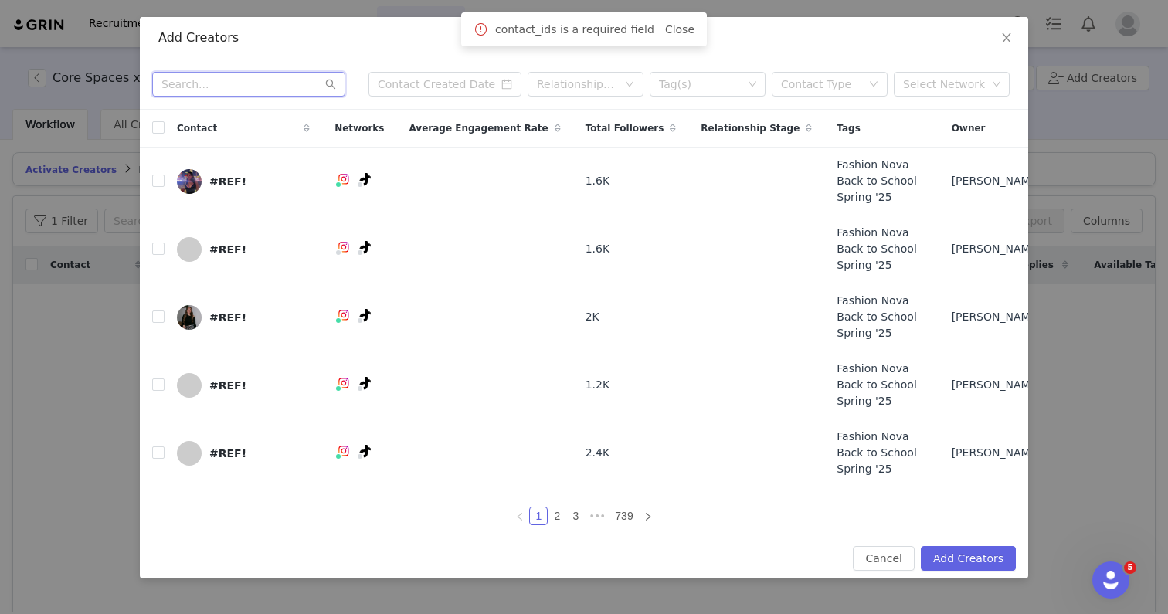
click at [271, 88] on input "text" at bounding box center [248, 84] width 193 height 25
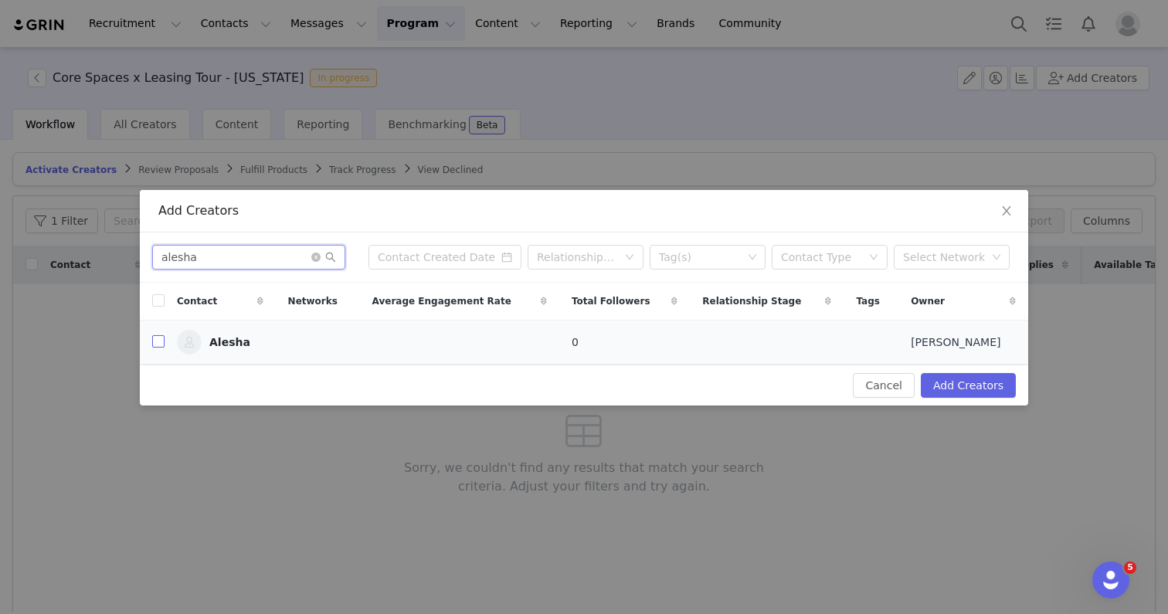
type input "alesha"
click at [154, 343] on input "checkbox" at bounding box center [158, 341] width 12 height 12
checkbox input "true"
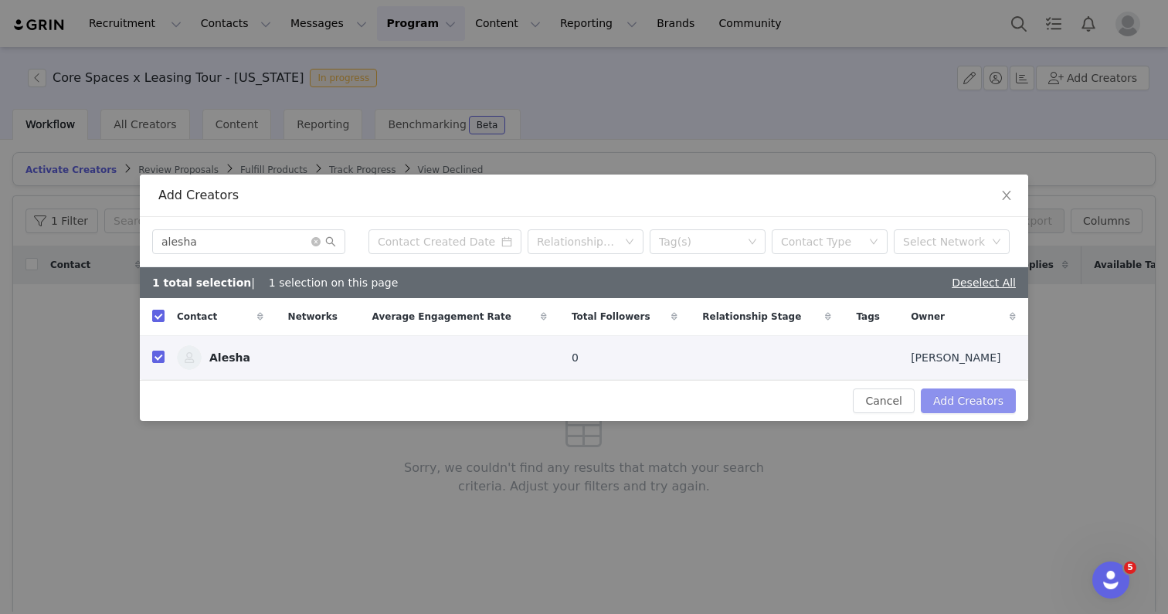
click at [952, 402] on button "Add Creators" at bounding box center [968, 401] width 95 height 25
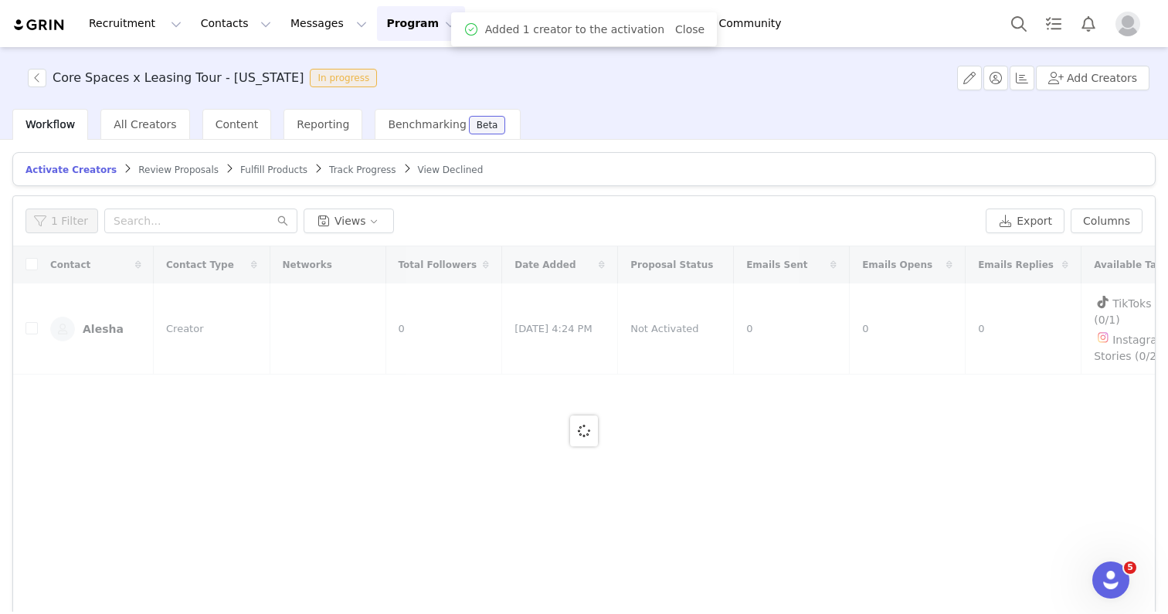
click at [397, 25] on button "Program Program" at bounding box center [421, 23] width 88 height 35
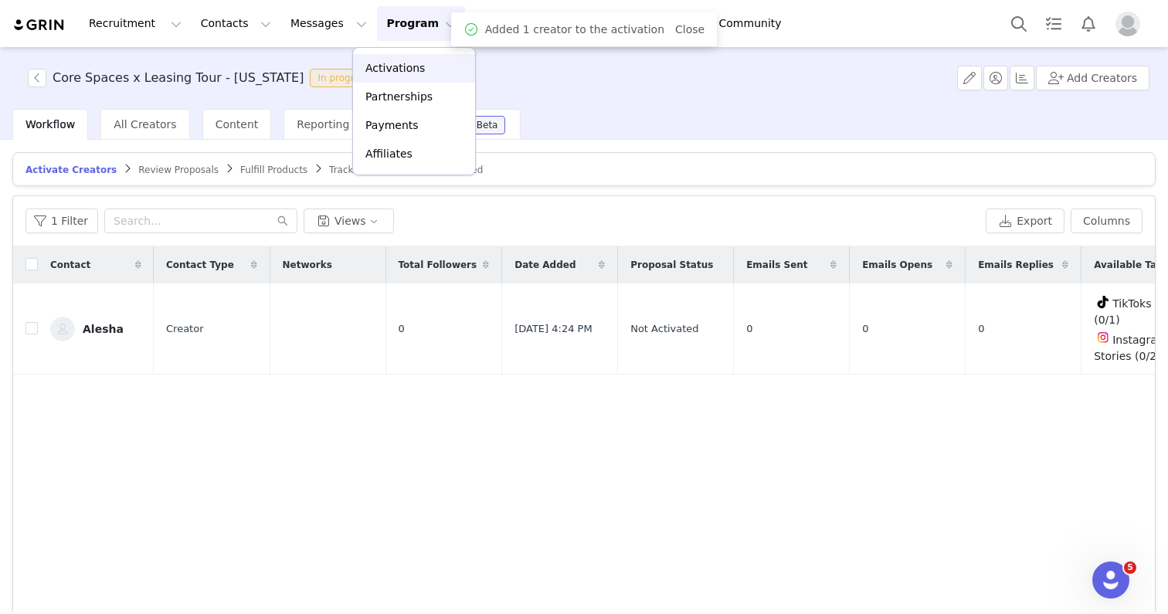
click at [394, 69] on p "Activations" at bounding box center [394, 68] width 59 height 16
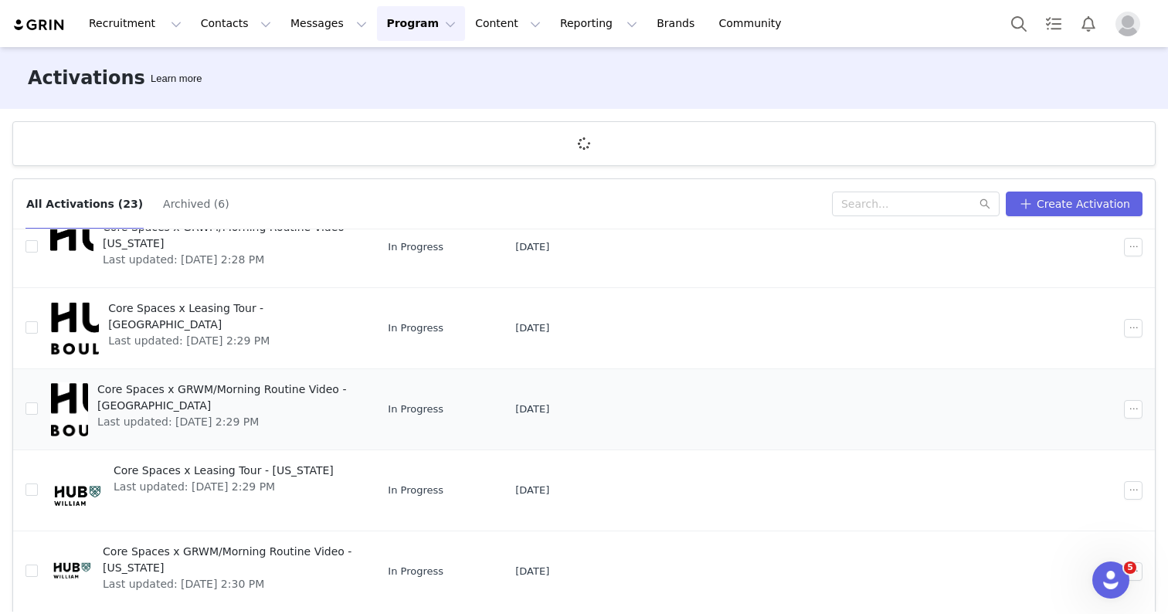
scroll to position [57, 0]
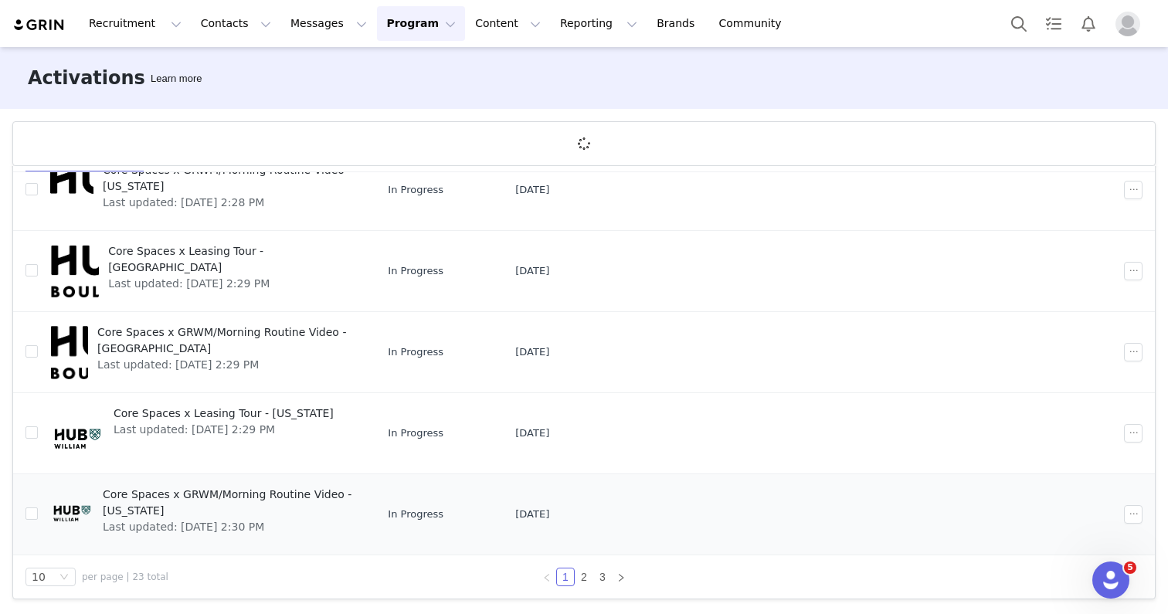
click at [322, 519] on span "Last updated: [DATE] 2:30 PM" at bounding box center [228, 527] width 251 height 16
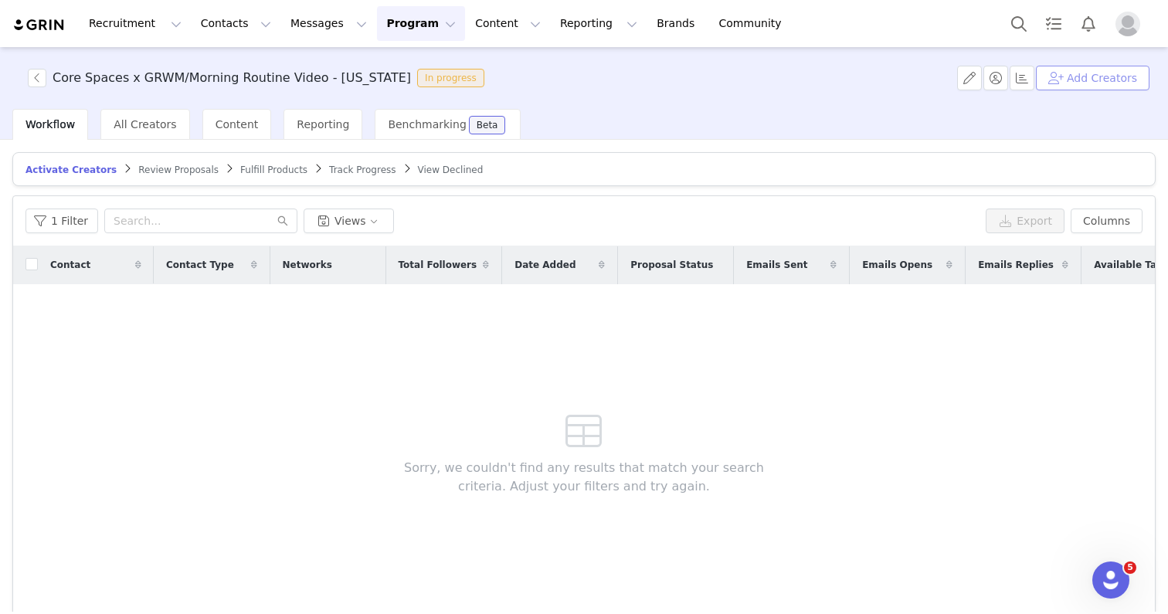
click at [1122, 81] on button "Add Creators" at bounding box center [1093, 78] width 114 height 25
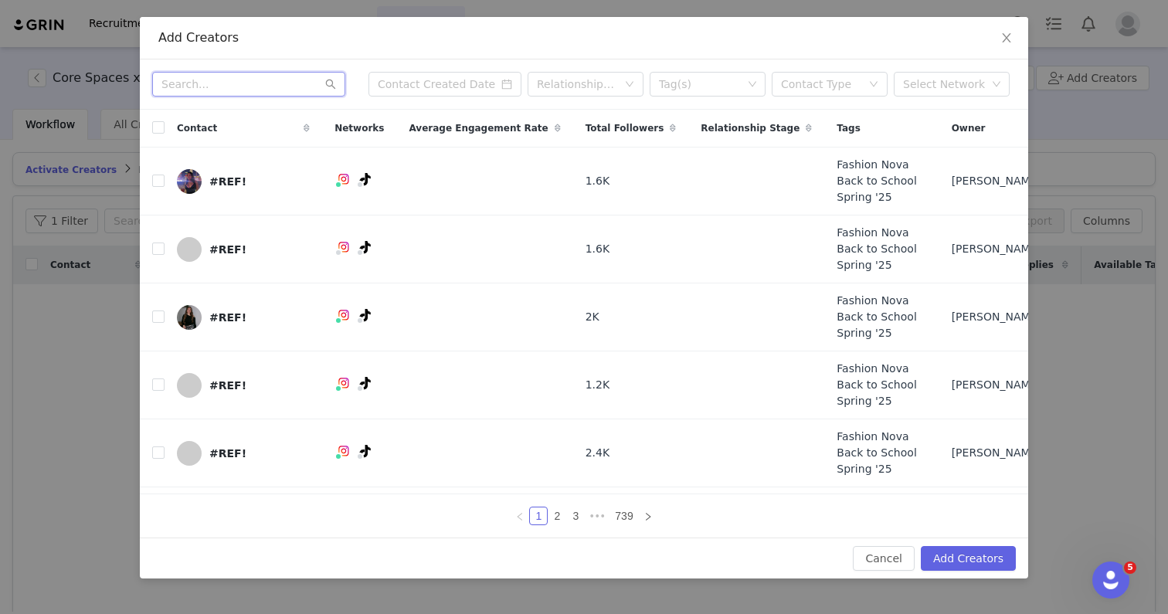
click at [226, 91] on input "text" at bounding box center [248, 84] width 193 height 25
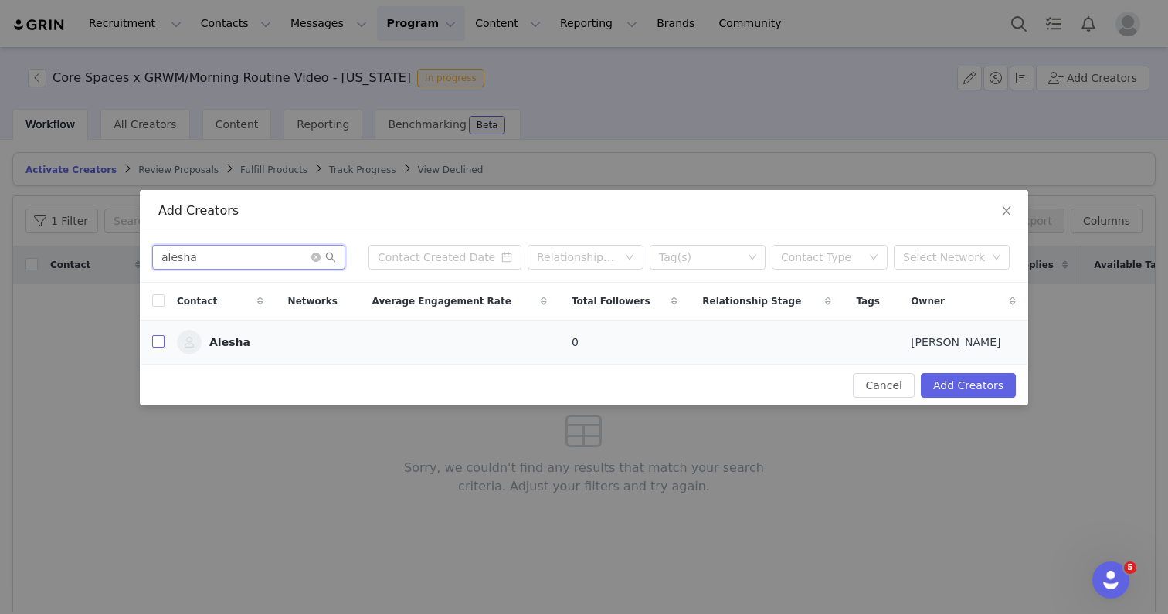
type input "alesha"
click at [158, 347] on input "checkbox" at bounding box center [158, 341] width 12 height 12
checkbox input "true"
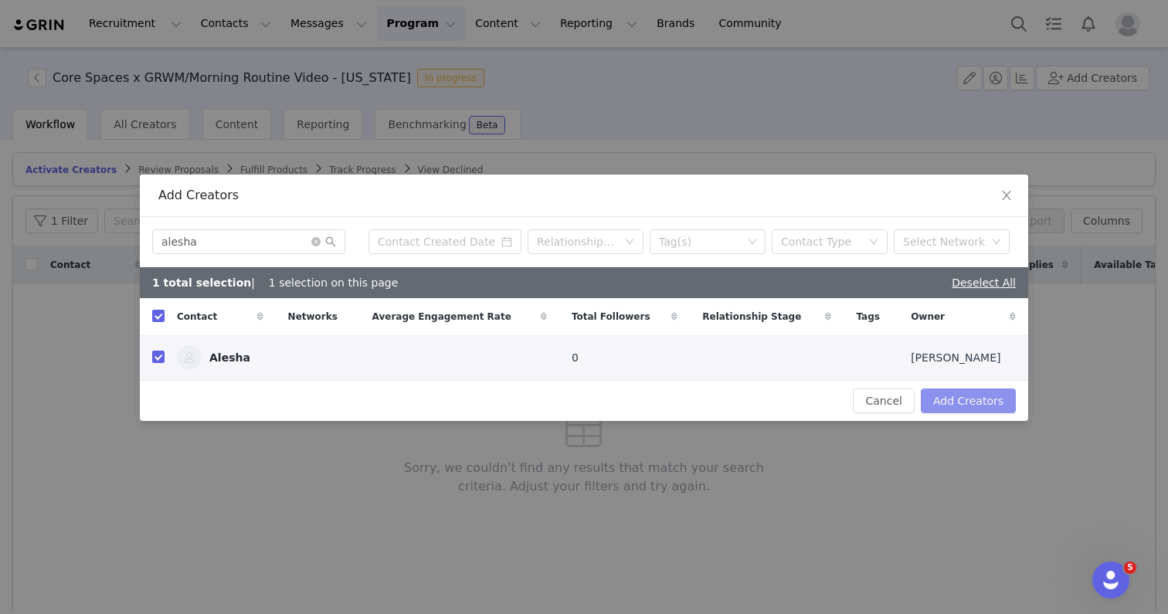
click at [977, 402] on button "Add Creators" at bounding box center [968, 401] width 95 height 25
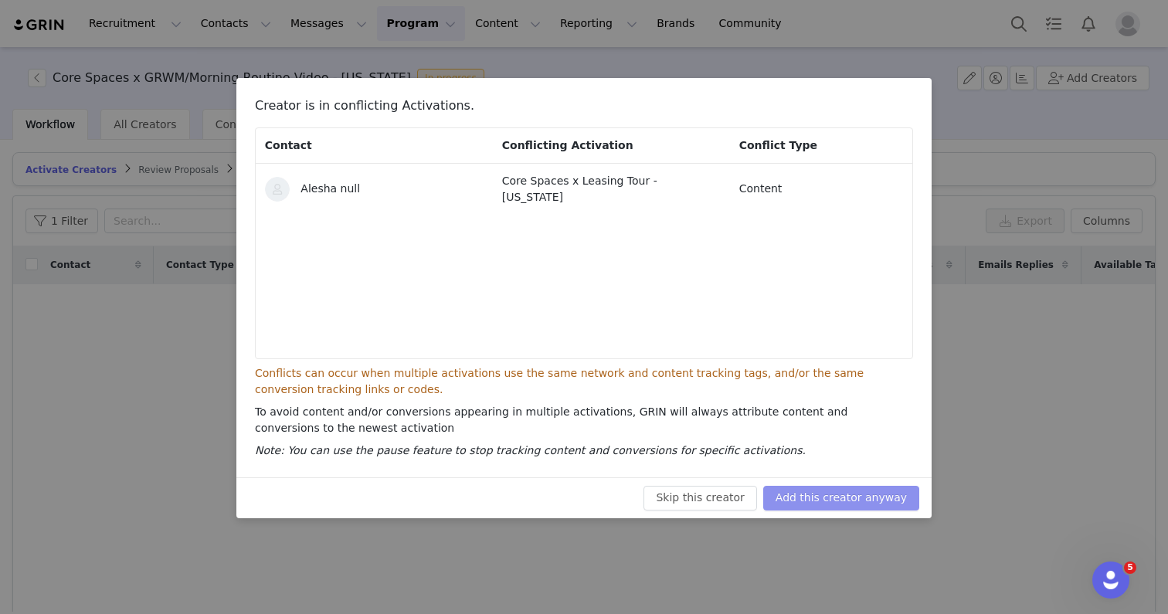
click at [823, 494] on button "Add this creator anyway" at bounding box center [841, 498] width 156 height 25
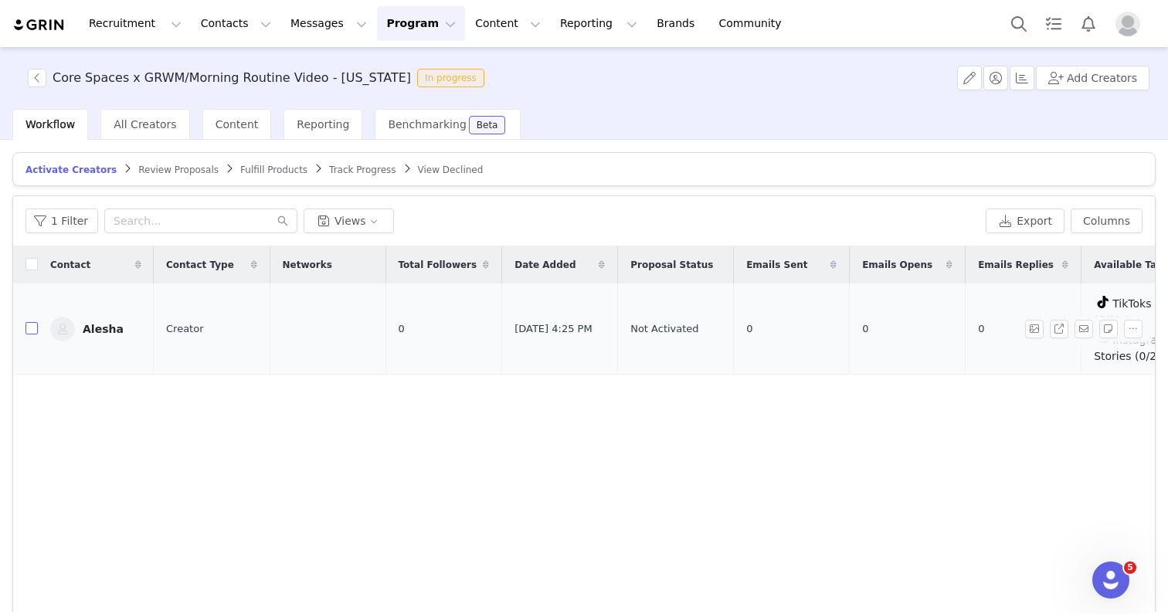
click at [32, 322] on input "checkbox" at bounding box center [31, 328] width 12 height 12
checkbox input "true"
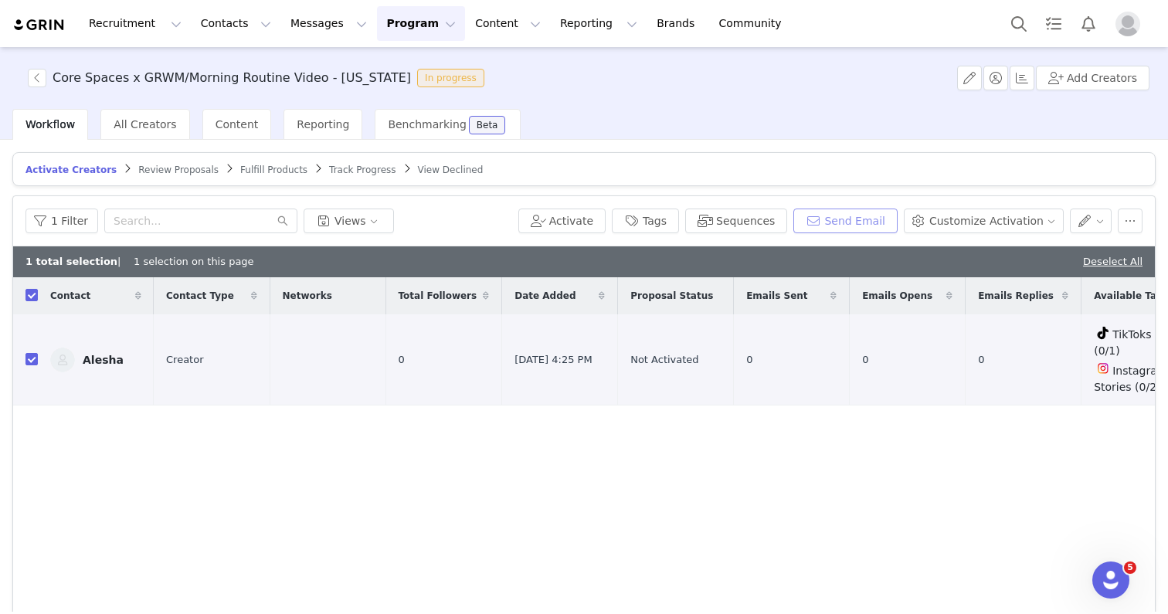
click at [843, 224] on button "Send Email" at bounding box center [845, 221] width 104 height 25
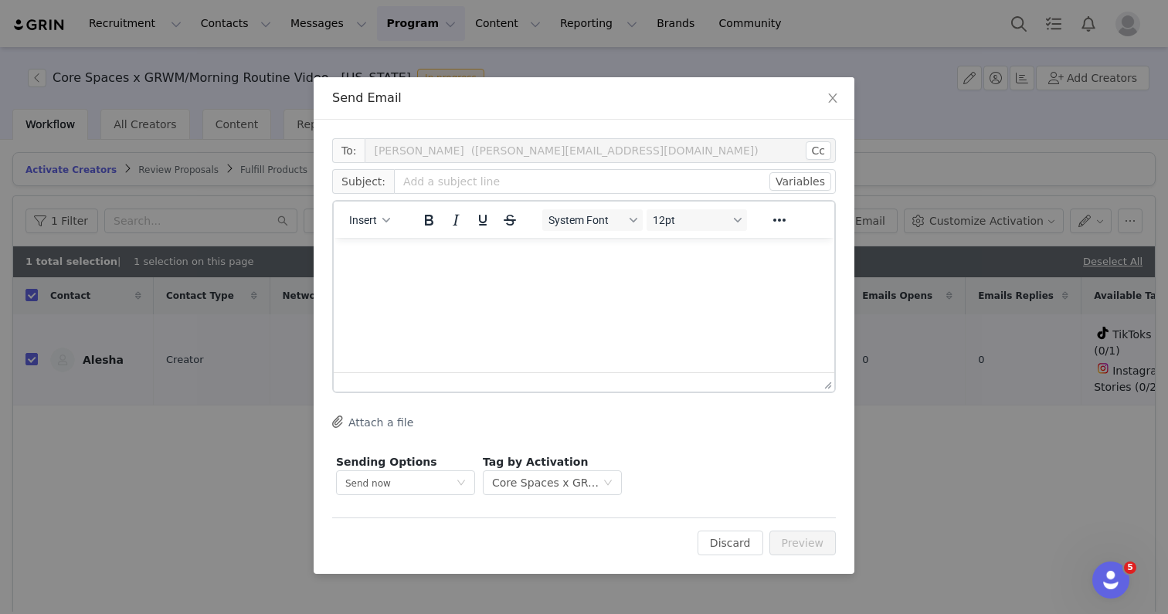
click at [581, 280] on html at bounding box center [584, 259] width 501 height 42
click at [790, 182] on button "Variables" at bounding box center [800, 181] width 62 height 19
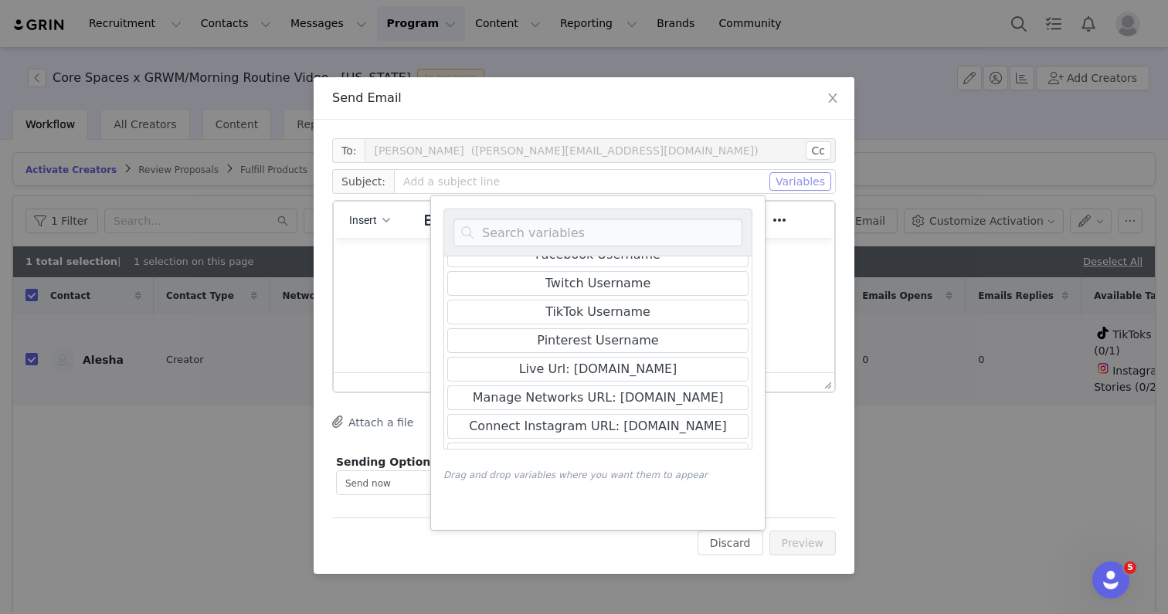
scroll to position [545, 0]
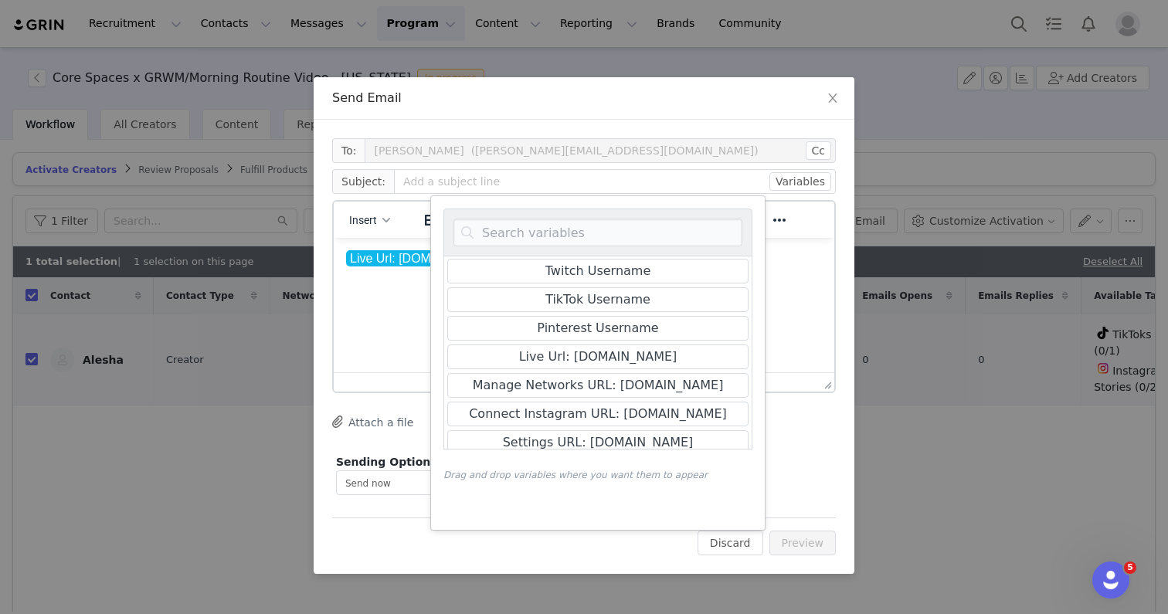
click at [804, 280] on html "Live Url: [DOMAIN_NAME] ﻿" at bounding box center [584, 259] width 501 height 42
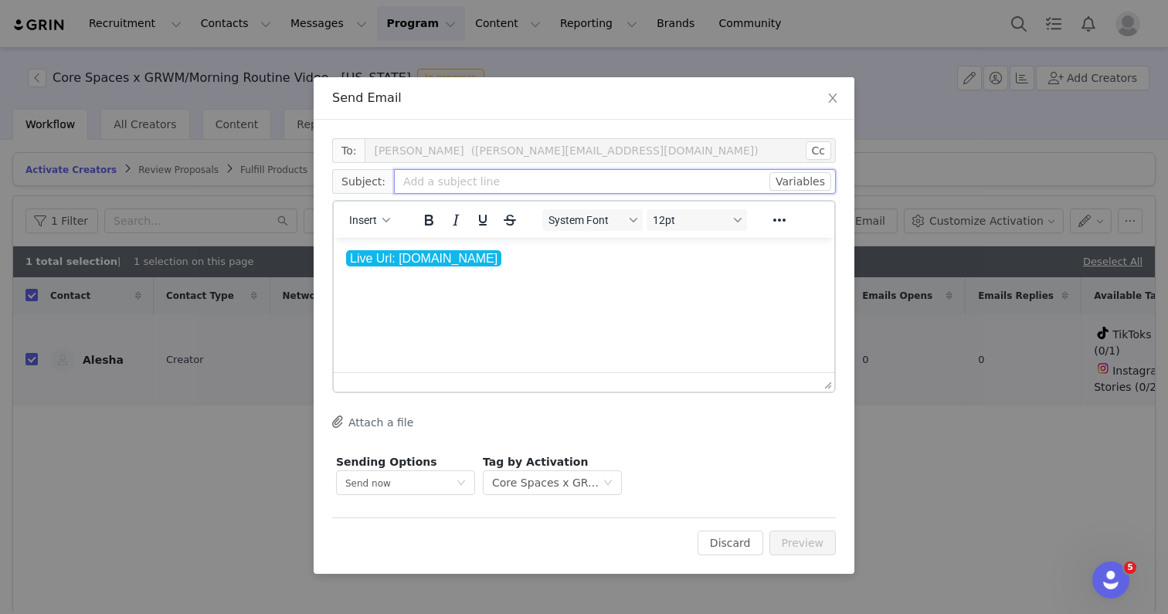
click at [643, 183] on input "text" at bounding box center [615, 181] width 442 height 25
type input "jj"
click at [802, 537] on button "Preview" at bounding box center [802, 543] width 67 height 25
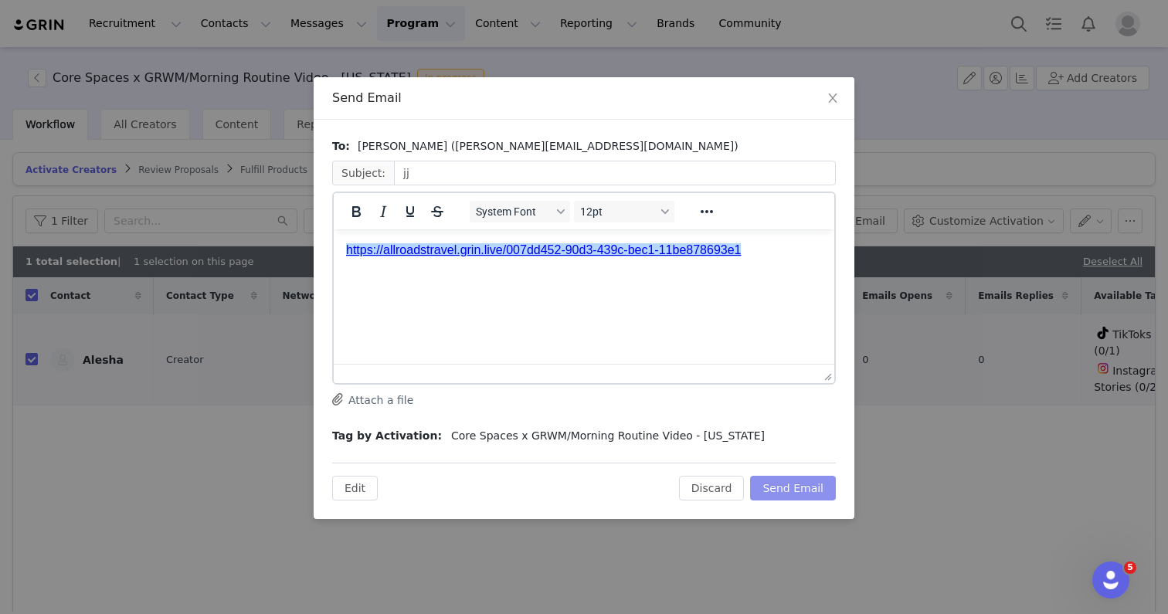
scroll to position [0, 0]
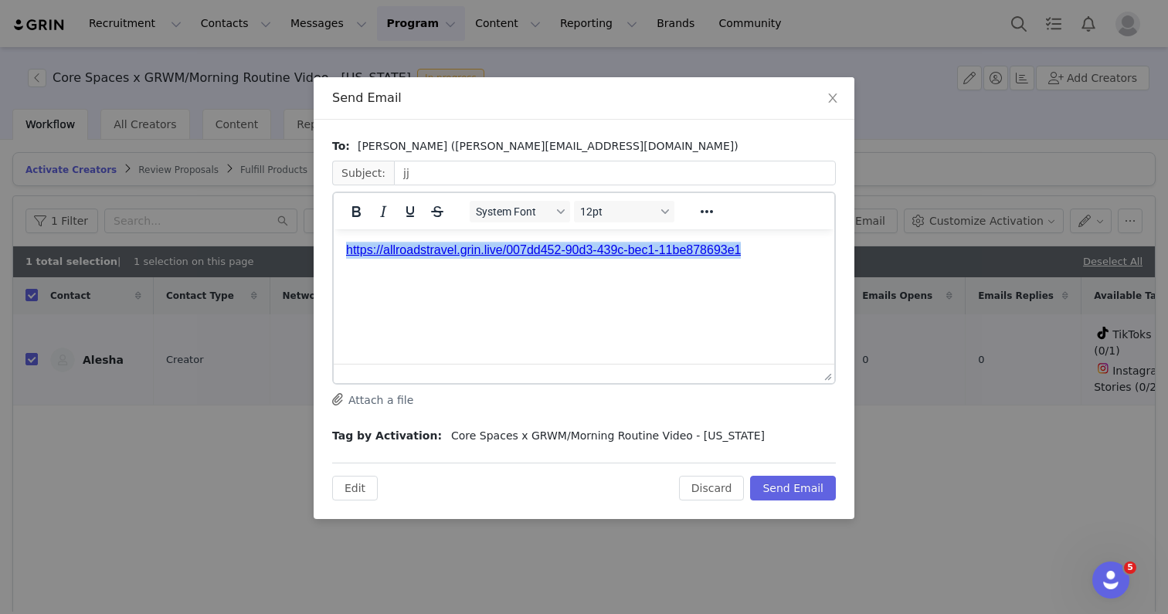
drag, startPoint x: 771, startPoint y: 246, endPoint x: 334, endPoint y: 243, distance: 436.4
click at [334, 243] on html "﻿[URL][DOMAIN_NAME]" at bounding box center [584, 250] width 501 height 42
copy link "﻿[URL][DOMAIN_NAME]"
